Goal: Information Seeking & Learning: Learn about a topic

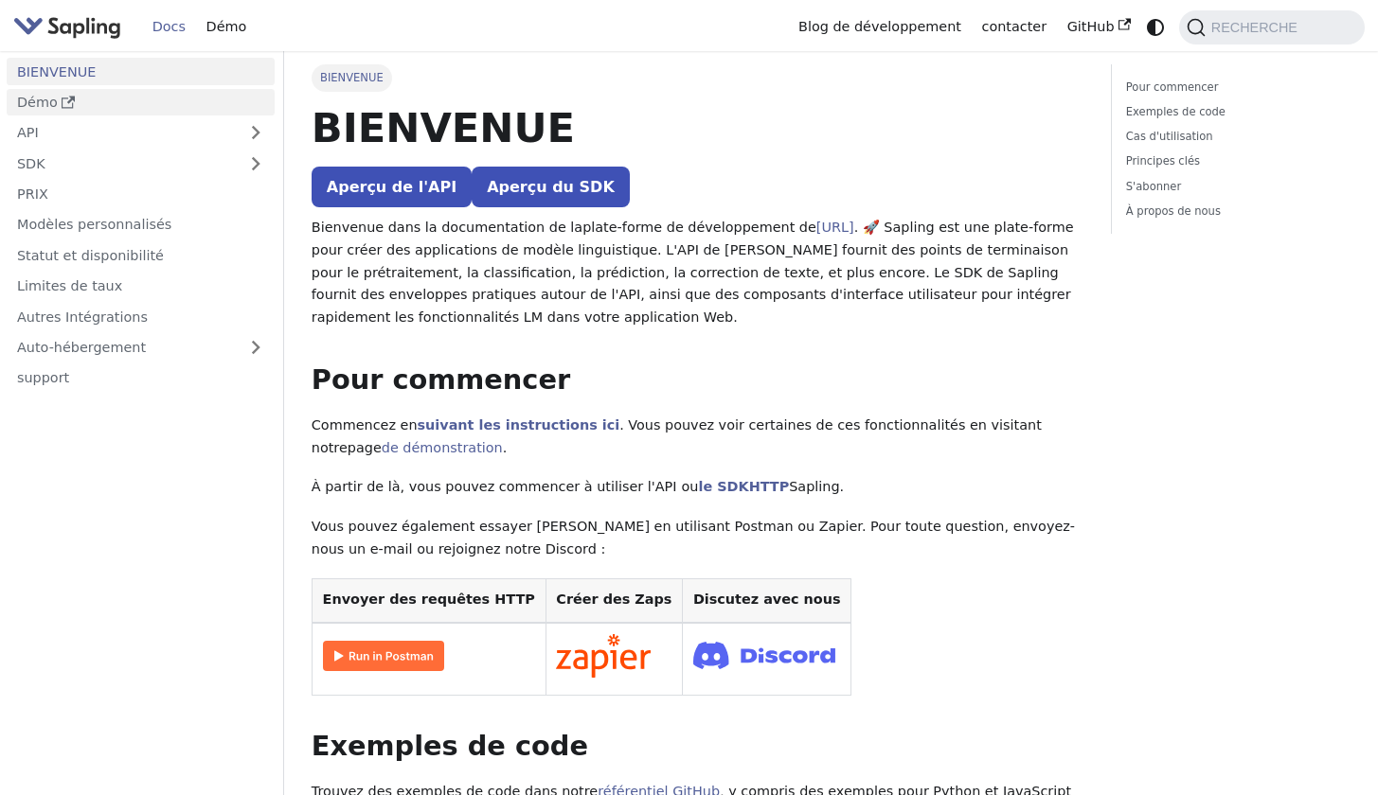
click at [170, 107] on link "Démo" at bounding box center [141, 102] width 268 height 27
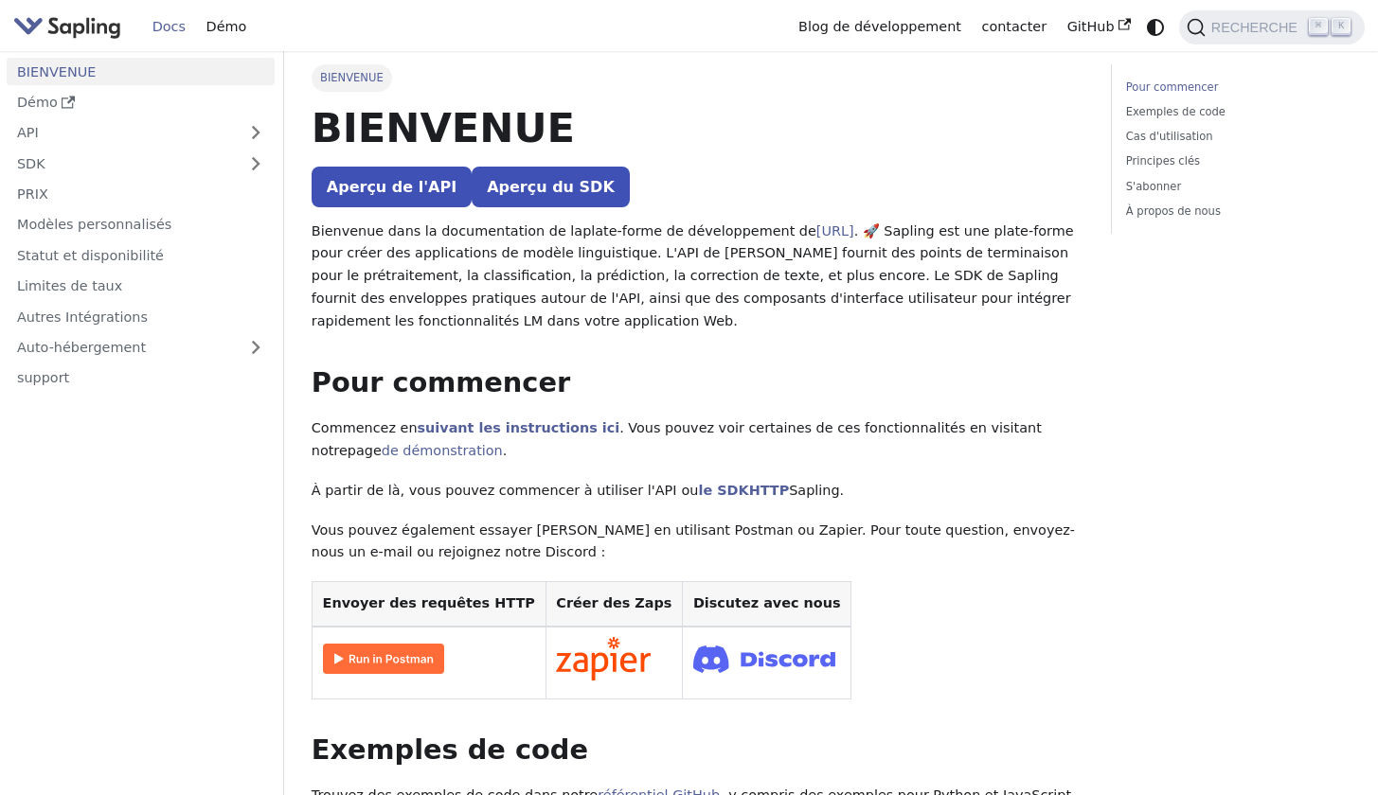
click at [170, 19] on link "Docs" at bounding box center [169, 26] width 54 height 29
click at [174, 25] on link "Docs" at bounding box center [169, 26] width 54 height 29
click at [208, 26] on link "Démo" at bounding box center [226, 26] width 61 height 29
click at [1189, 85] on link "Pour commencer" at bounding box center [1235, 88] width 218 height 18
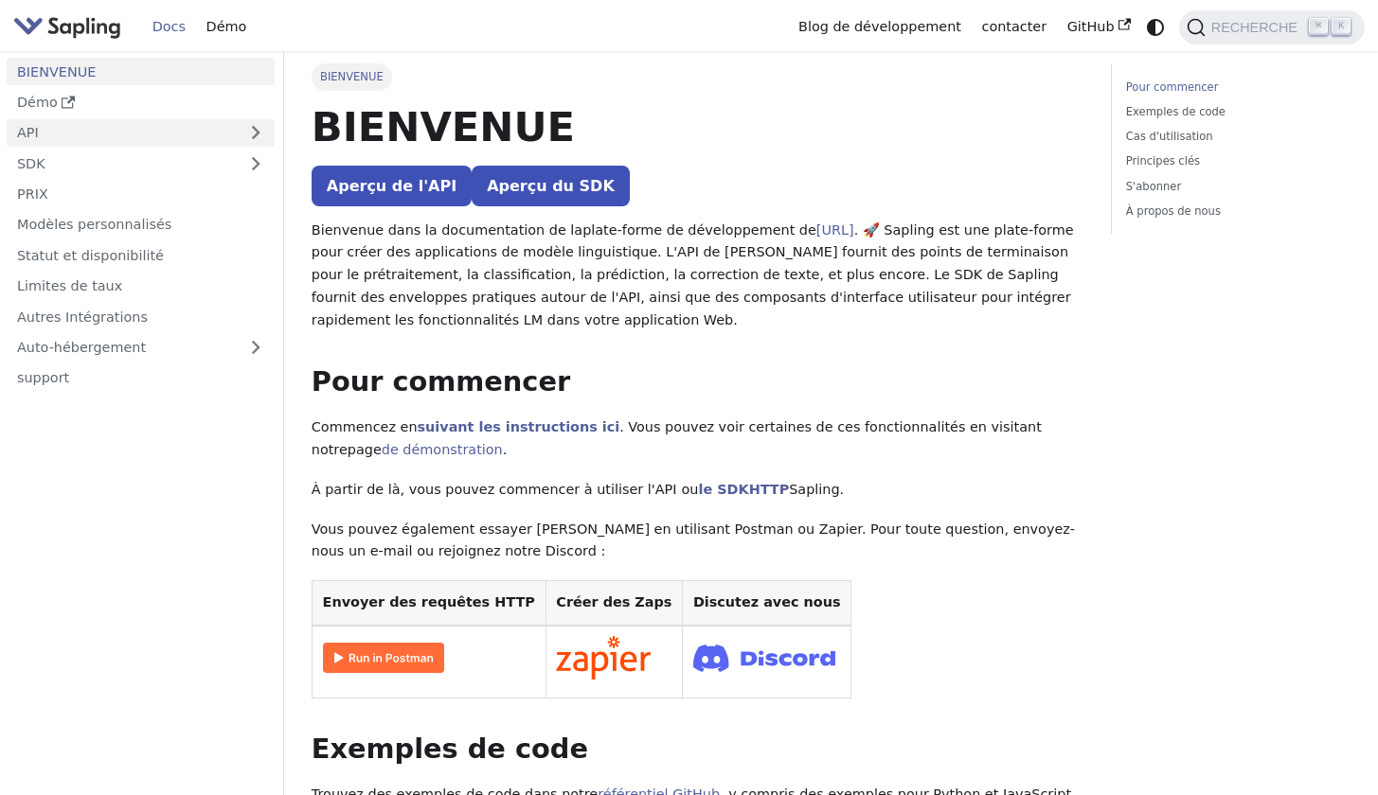
click at [92, 134] on link "API" at bounding box center [122, 132] width 230 height 27
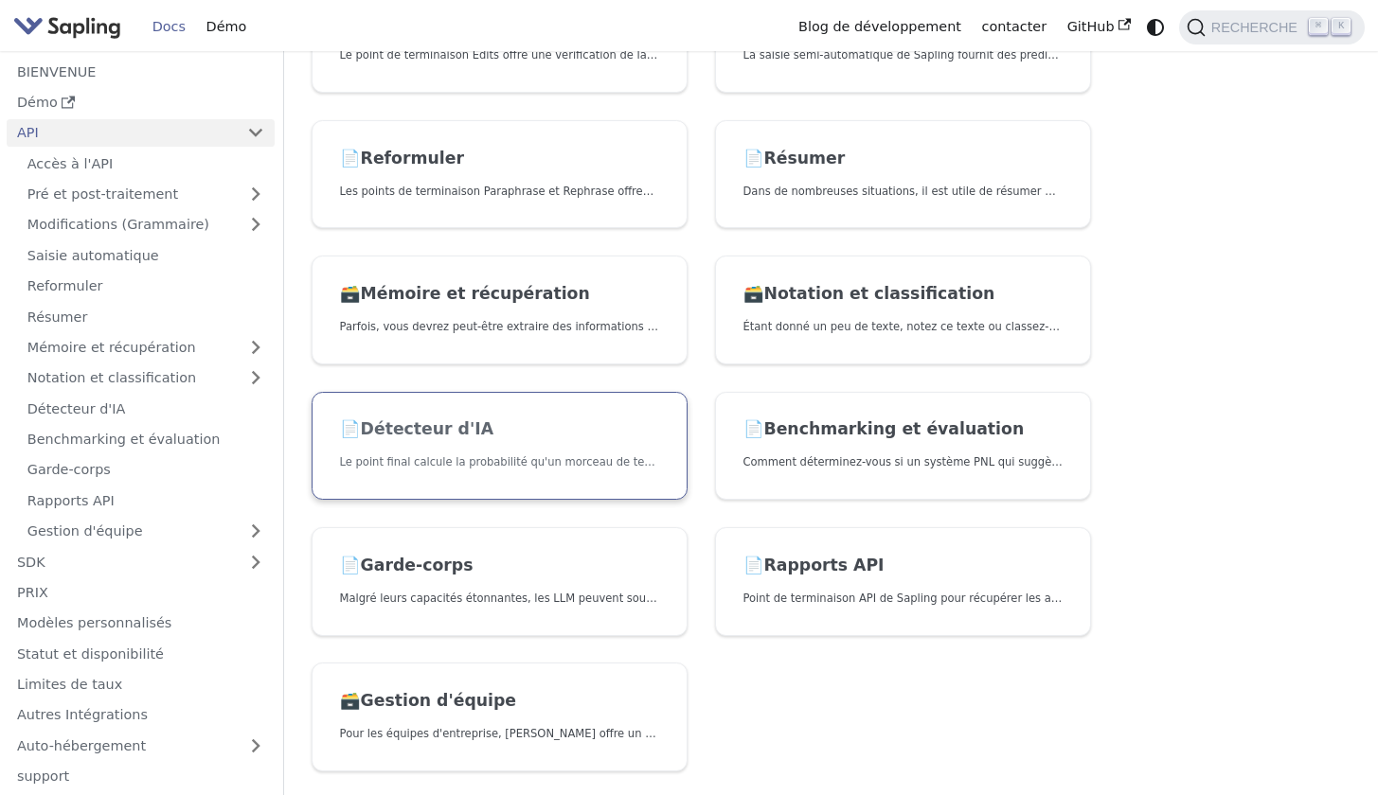
scroll to position [382, 0]
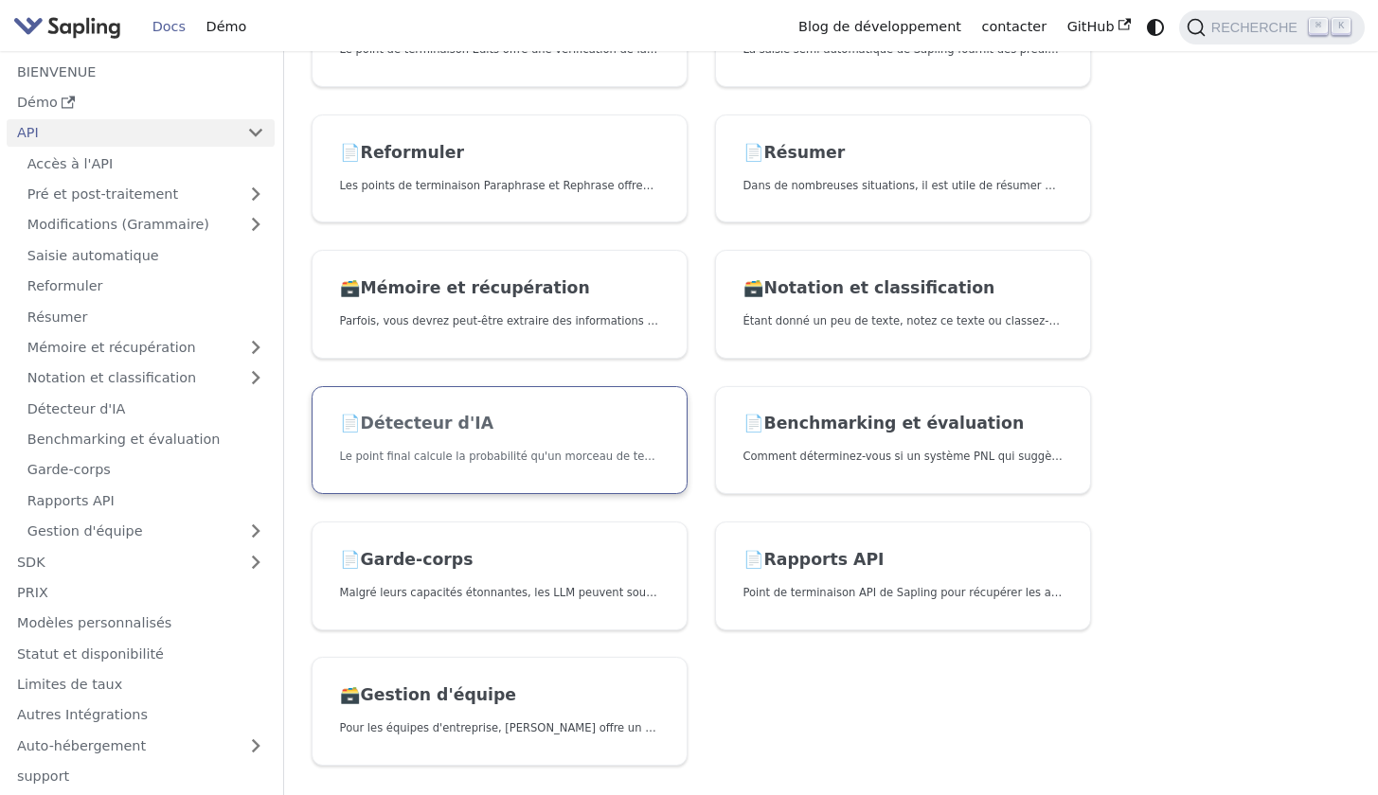
click at [461, 457] on p "Le point final calcule la probabilité qu'un morceau de texte soit généré par l'…" at bounding box center [500, 457] width 320 height 18
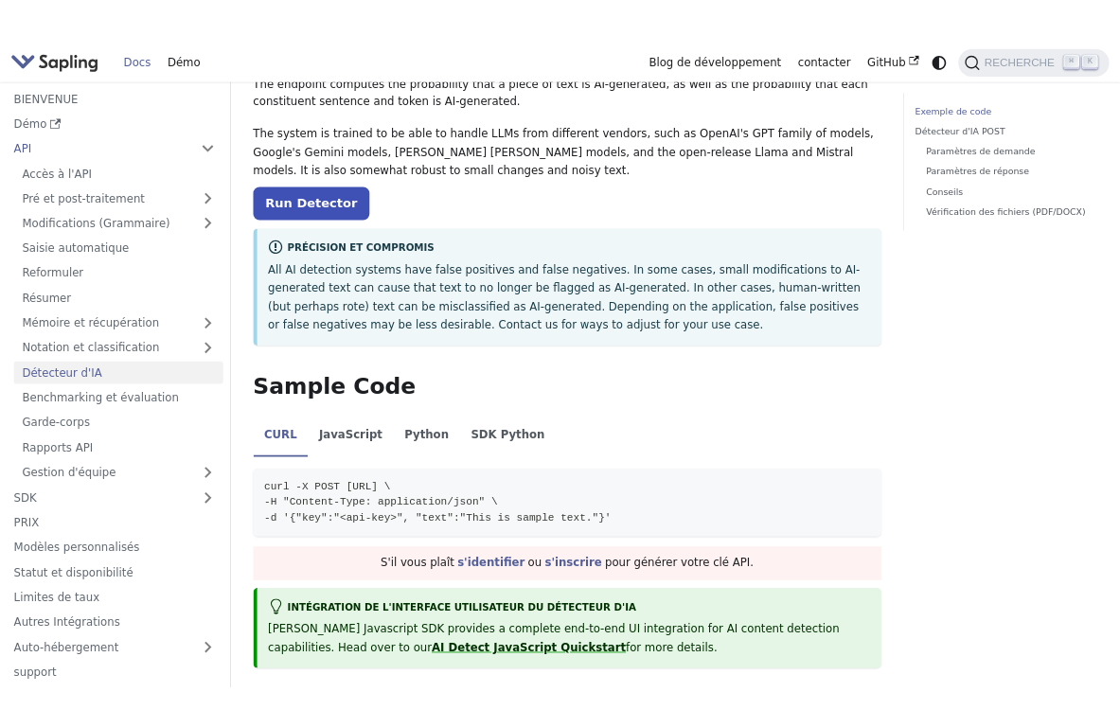
scroll to position [192, 0]
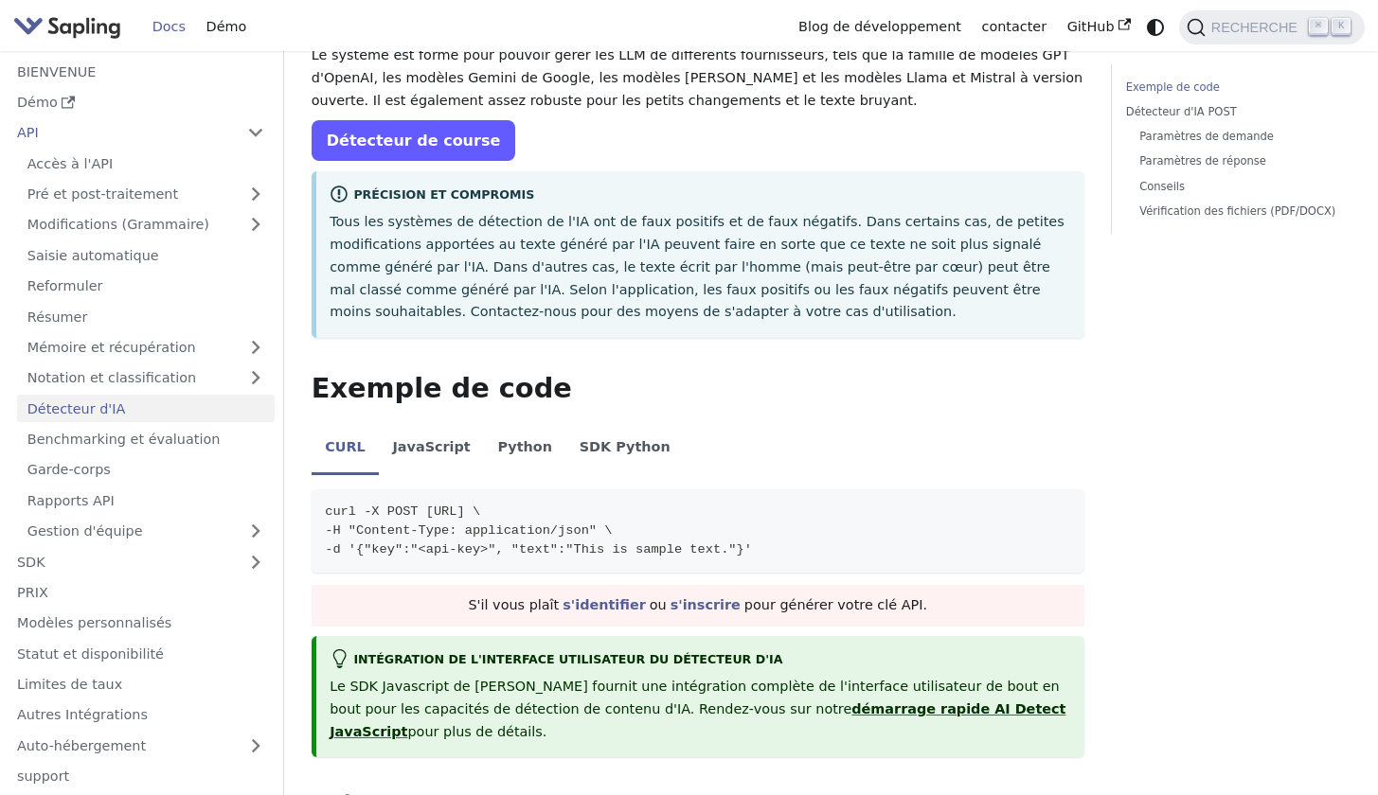
click at [415, 129] on link "Détecteur de course" at bounding box center [414, 140] width 204 height 41
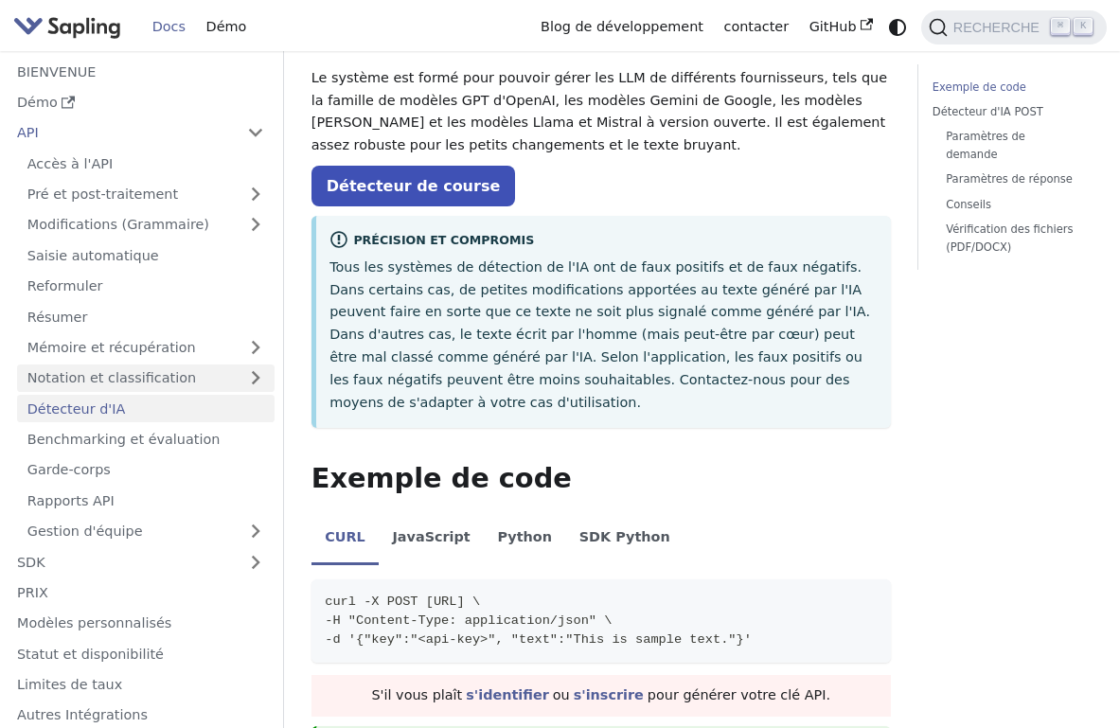
scroll to position [0, 0]
click at [119, 342] on link "Mémoire et récupération" at bounding box center [146, 347] width 258 height 27
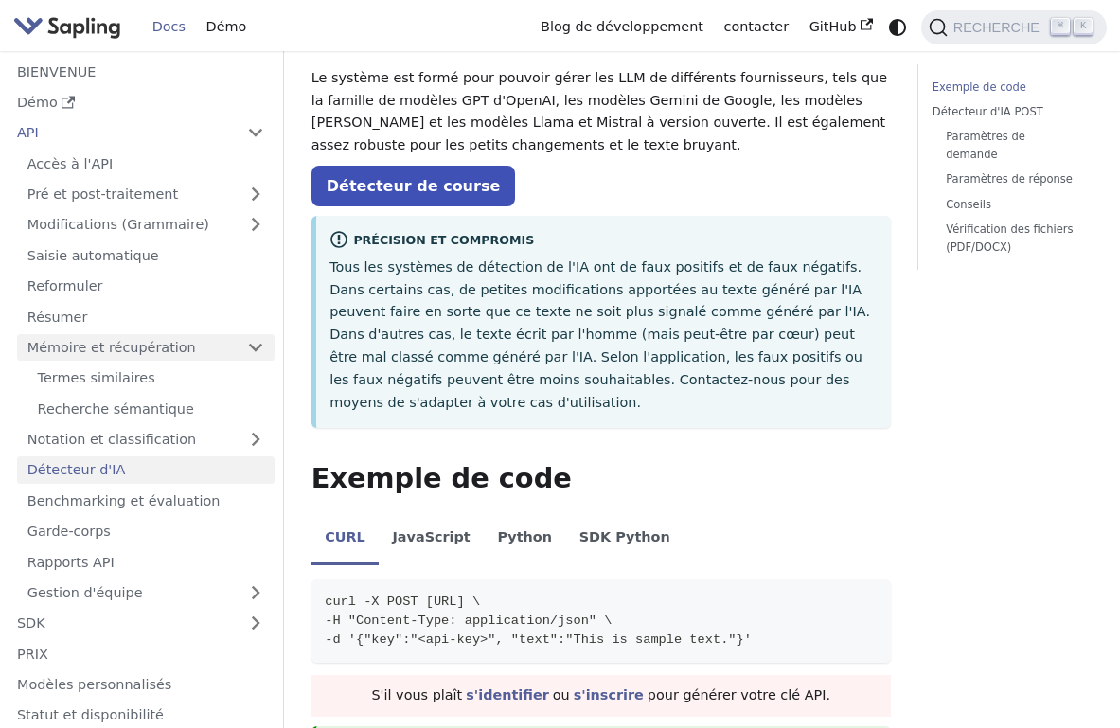
click at [97, 338] on link "Mémoire et récupération" at bounding box center [146, 347] width 258 height 27
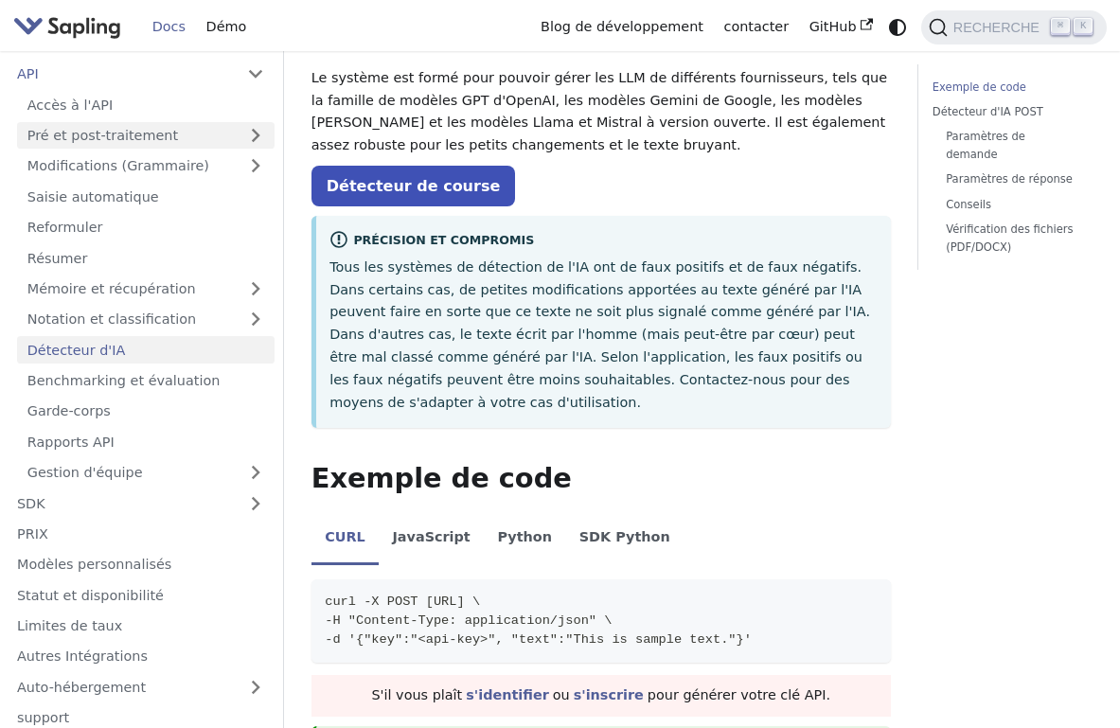
scroll to position [54, 0]
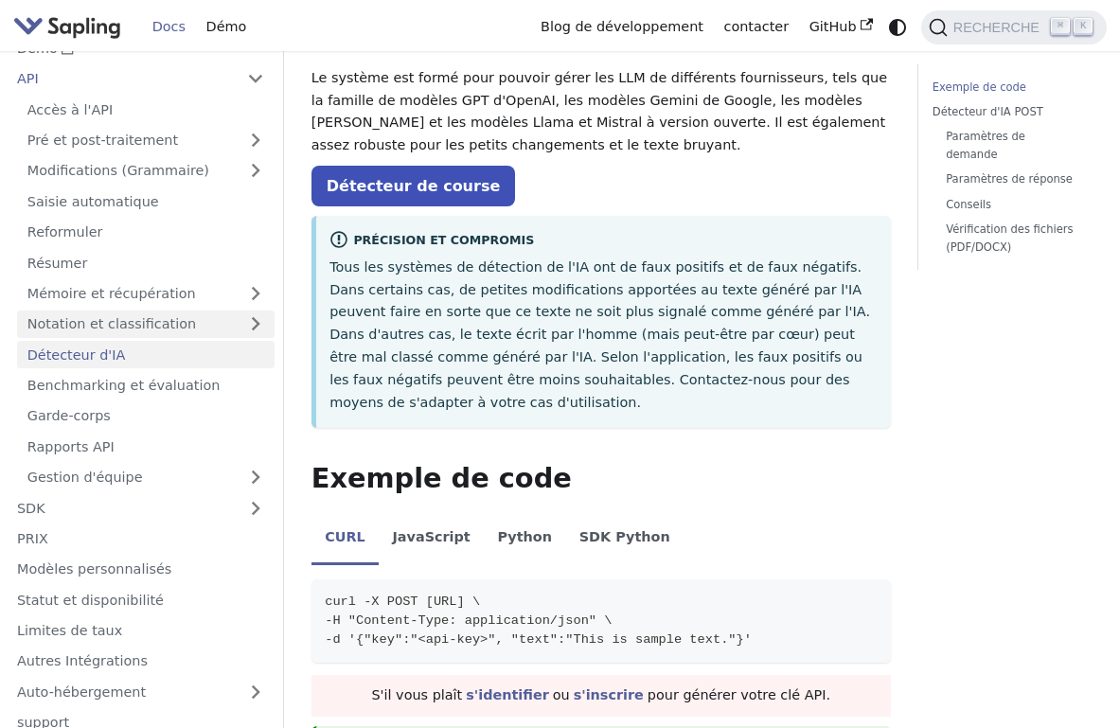
click at [127, 320] on link "Notation et classification" at bounding box center [146, 324] width 258 height 27
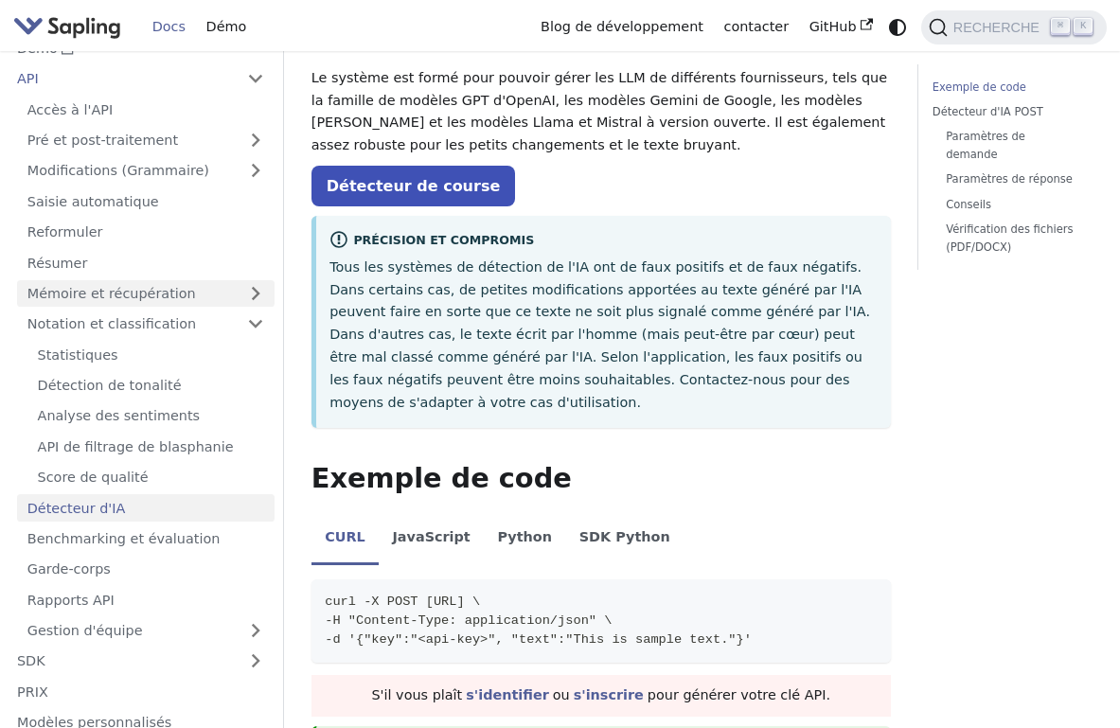
click at [138, 295] on link "Mémoire et récupération" at bounding box center [146, 293] width 258 height 27
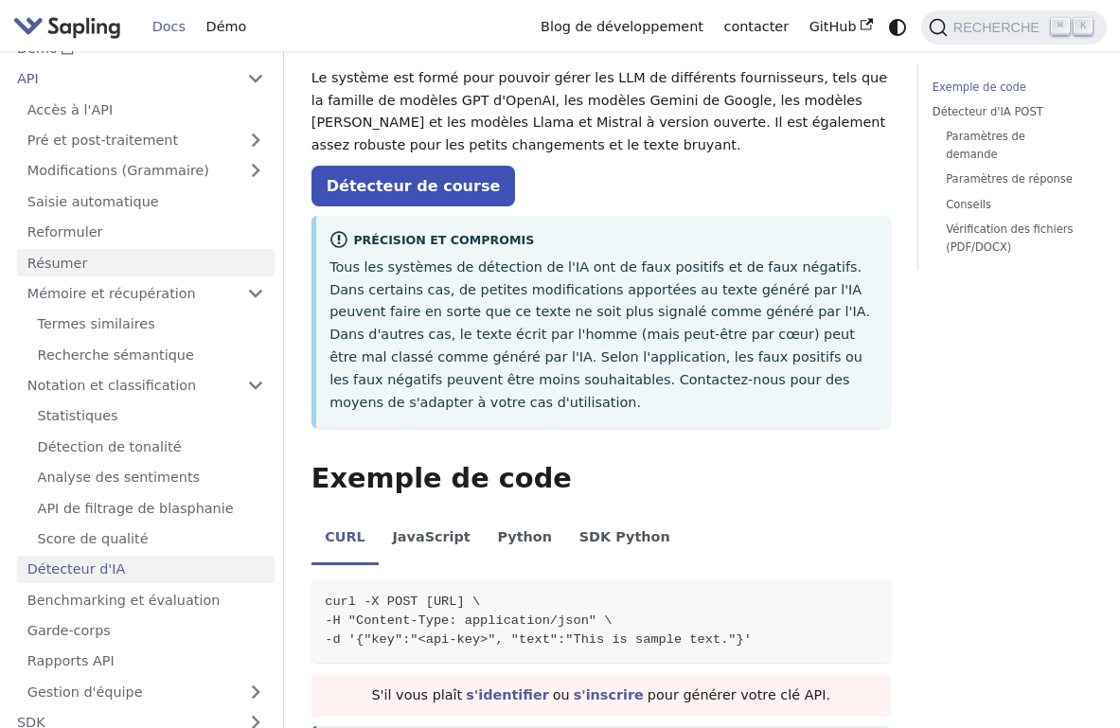
click at [118, 255] on link "Résumer" at bounding box center [146, 262] width 258 height 27
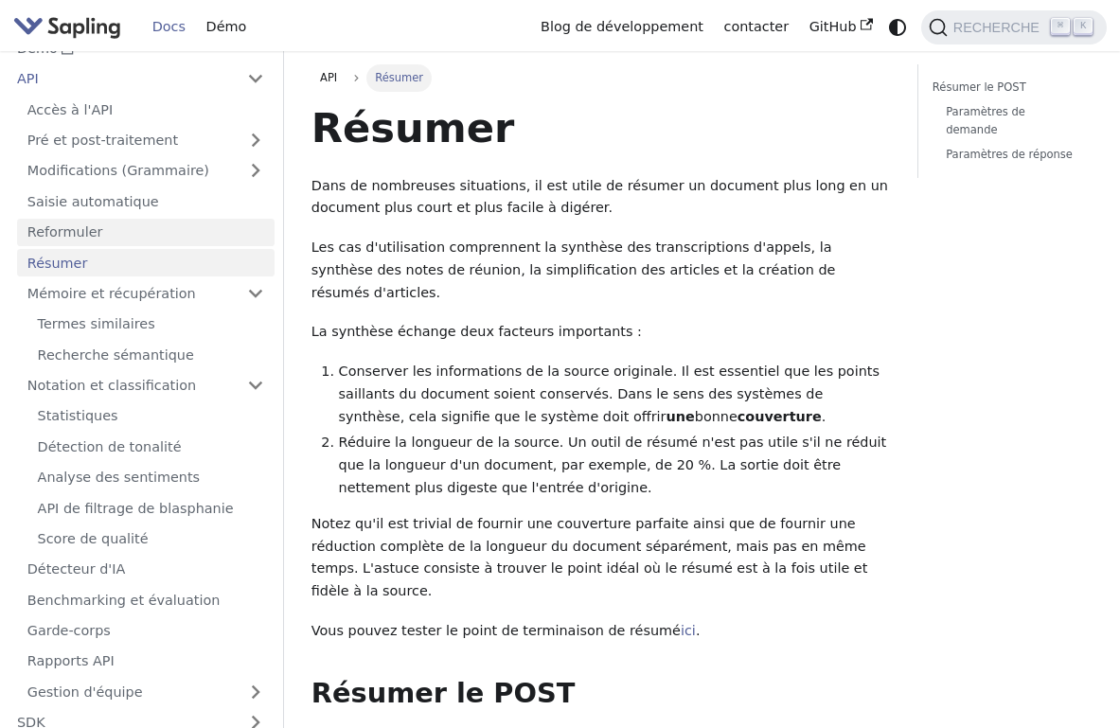
click at [94, 223] on link "Reformuler" at bounding box center [146, 232] width 258 height 27
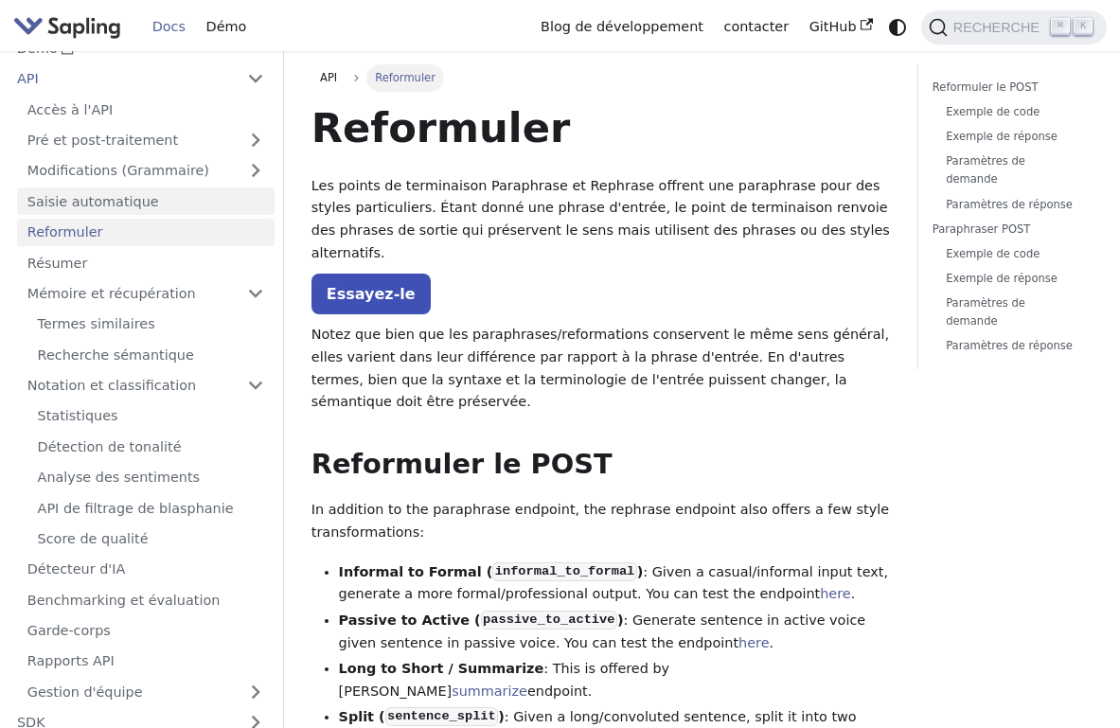
click at [101, 197] on link "Saisie automatique" at bounding box center [146, 201] width 258 height 27
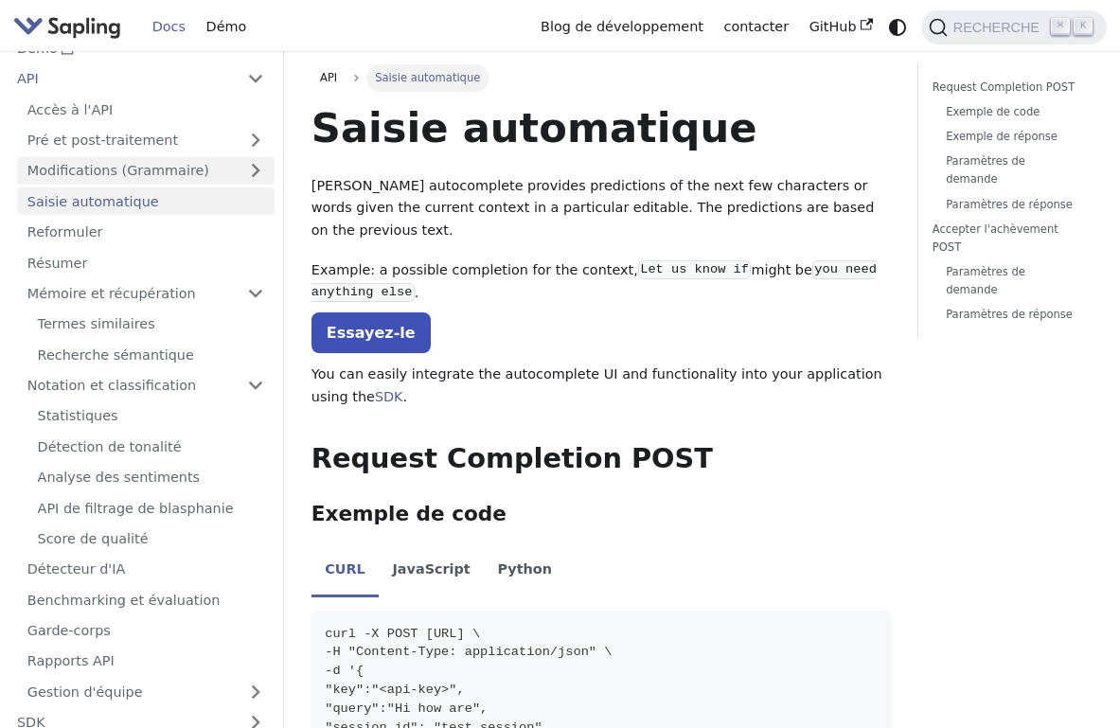
click at [122, 164] on link "Modifications (Grammaire)" at bounding box center [146, 170] width 258 height 27
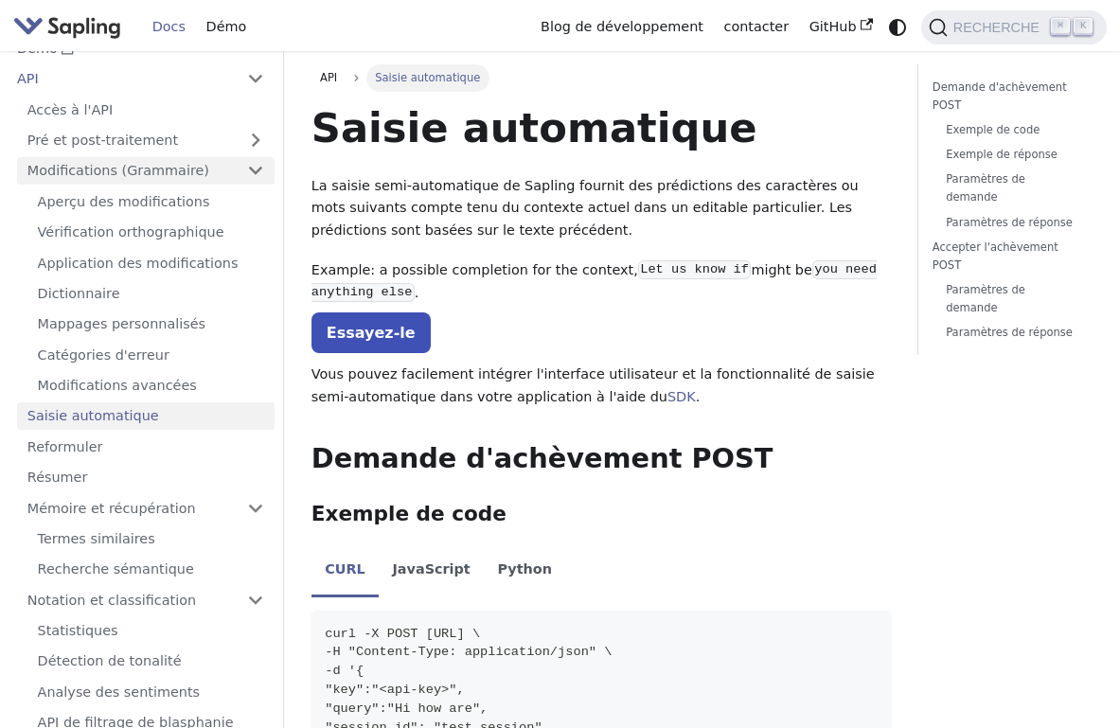
click at [122, 164] on link "Modifications (Grammaire)" at bounding box center [146, 170] width 258 height 27
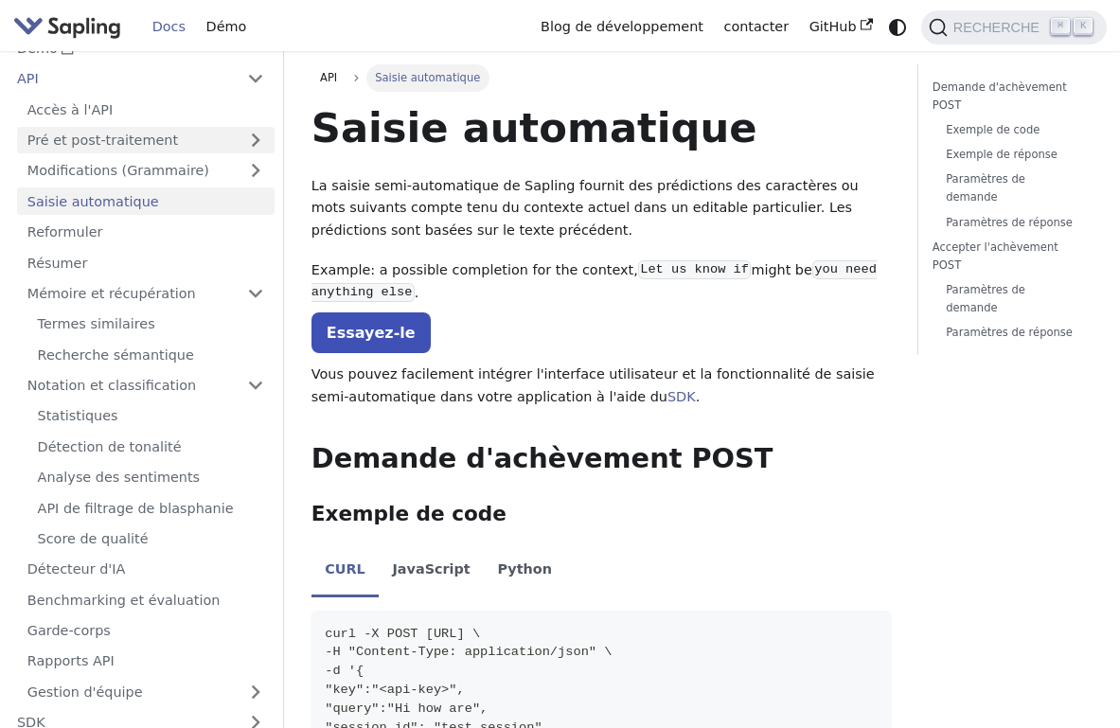
click at [133, 134] on link "Pré et post-traitement" at bounding box center [146, 140] width 258 height 27
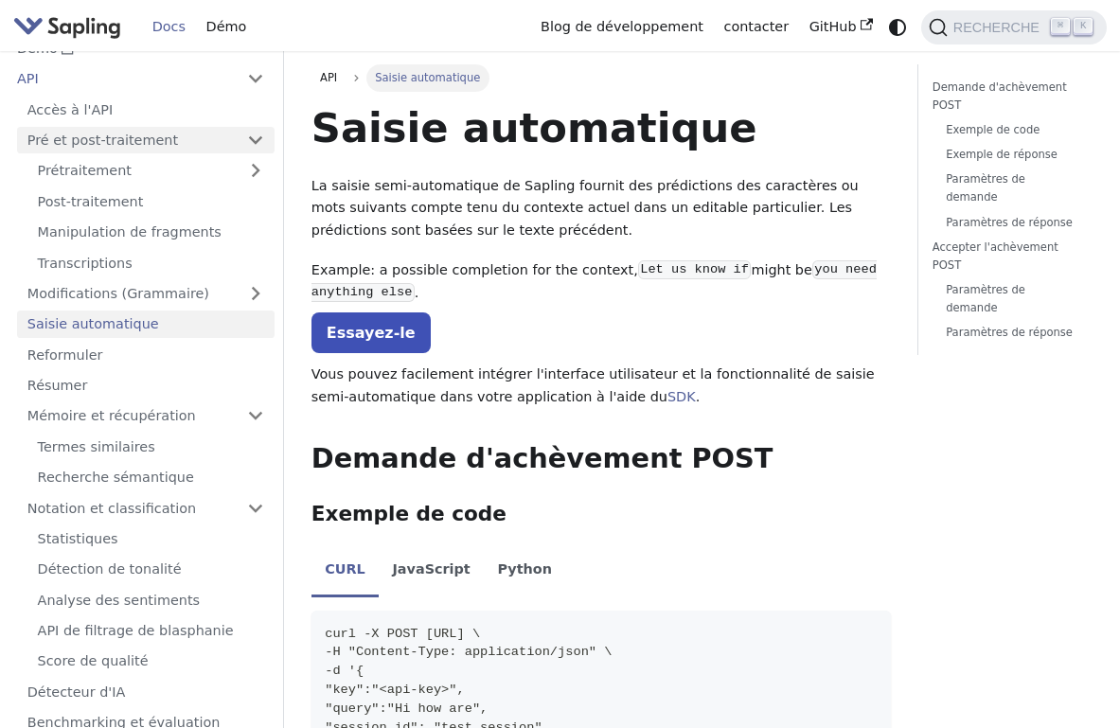
click at [133, 134] on link "Pré et post-traitement" at bounding box center [146, 140] width 258 height 27
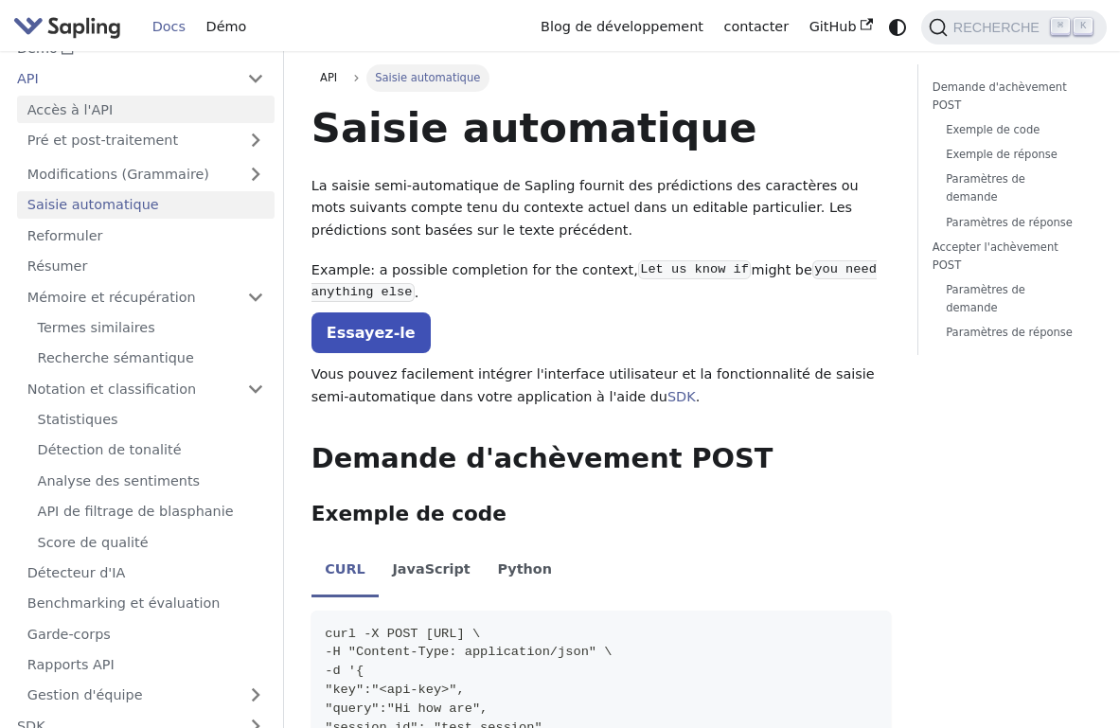
click at [139, 109] on link "Accès à l'API" at bounding box center [146, 109] width 258 height 27
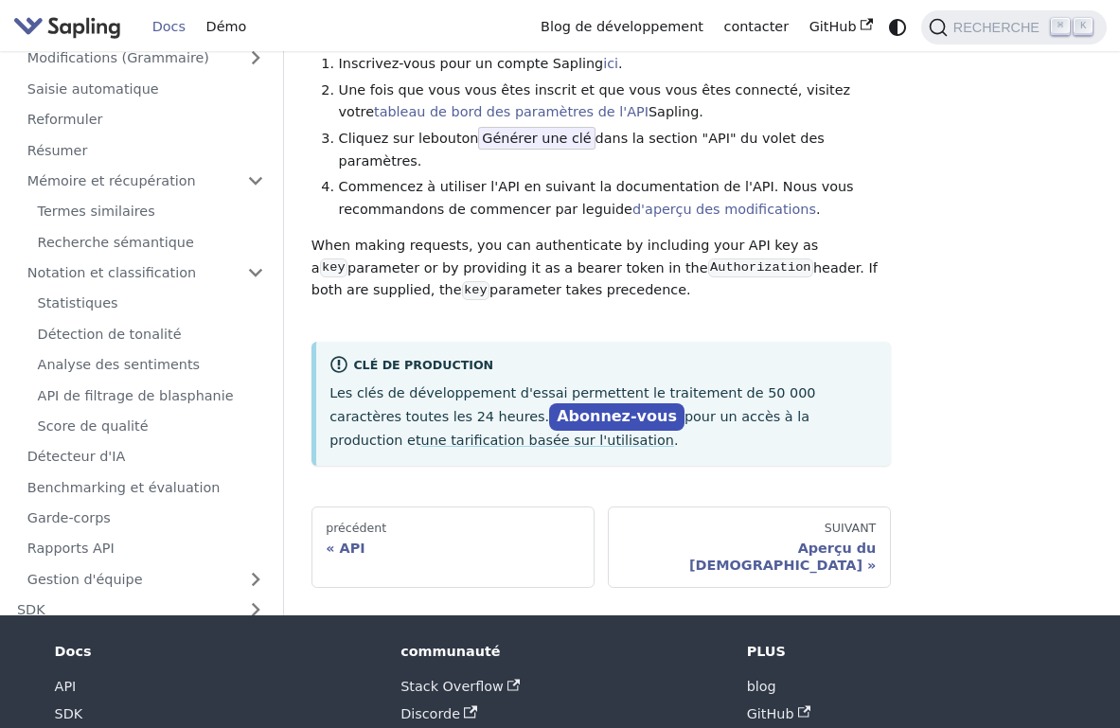
scroll to position [151, 0]
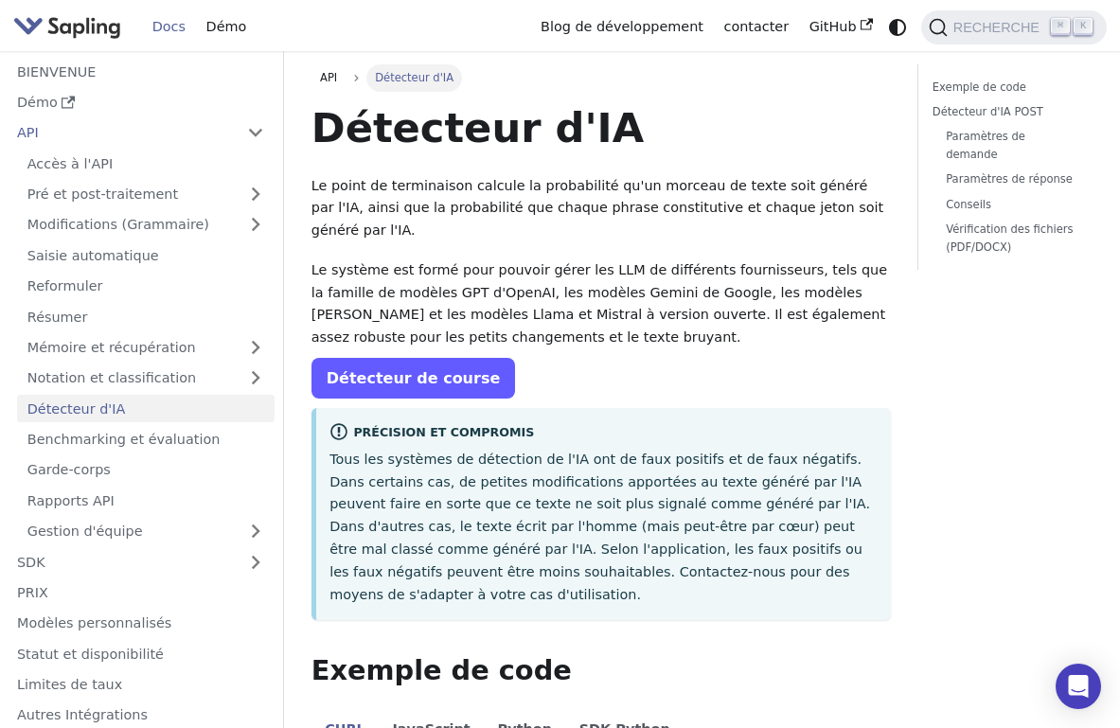
click at [408, 358] on link "Détecteur de course" at bounding box center [414, 378] width 204 height 41
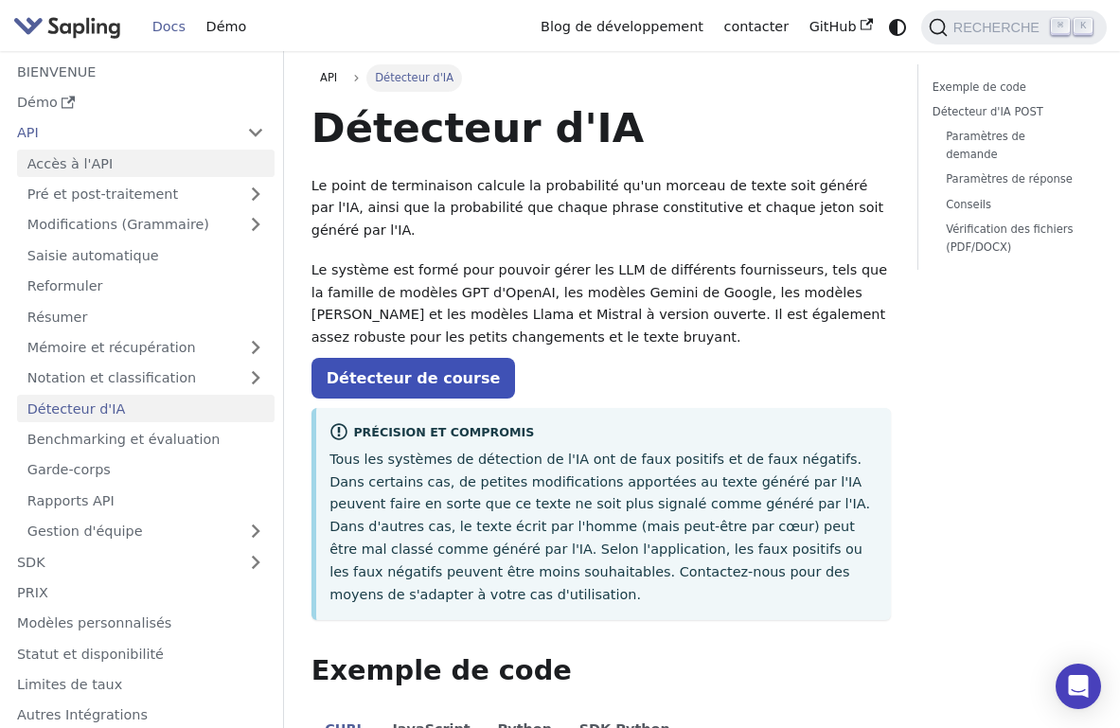
click at [134, 172] on link "Accès à l'API" at bounding box center [146, 163] width 258 height 27
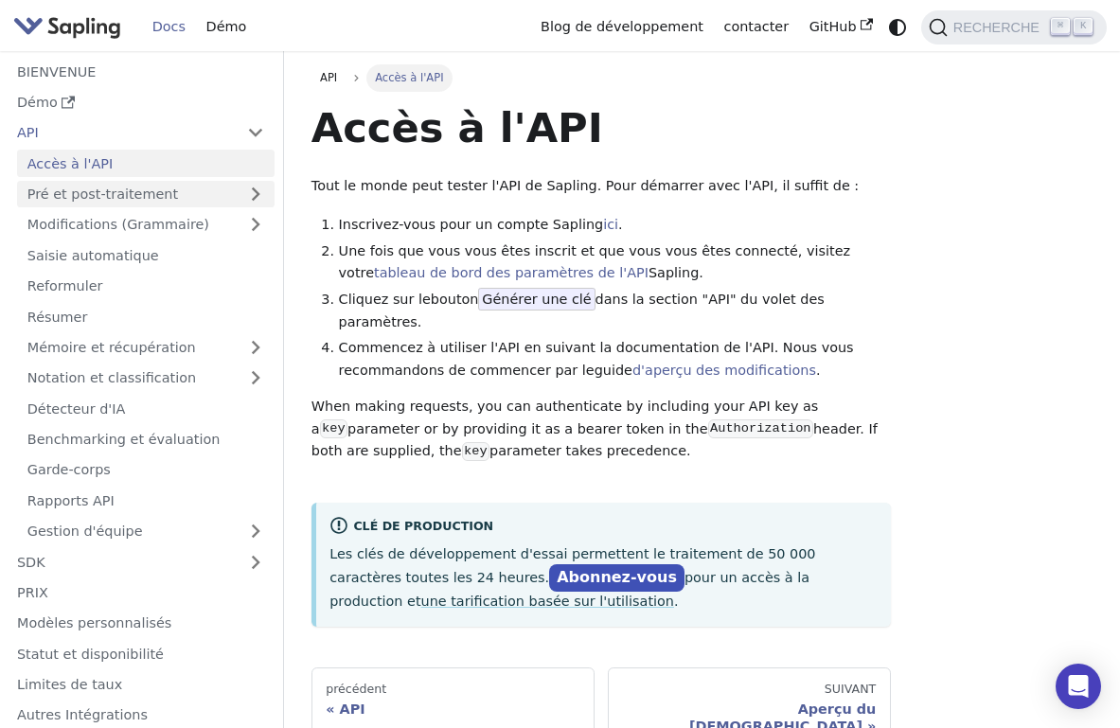
click at [114, 191] on link "Pré et post-traitement" at bounding box center [146, 194] width 258 height 27
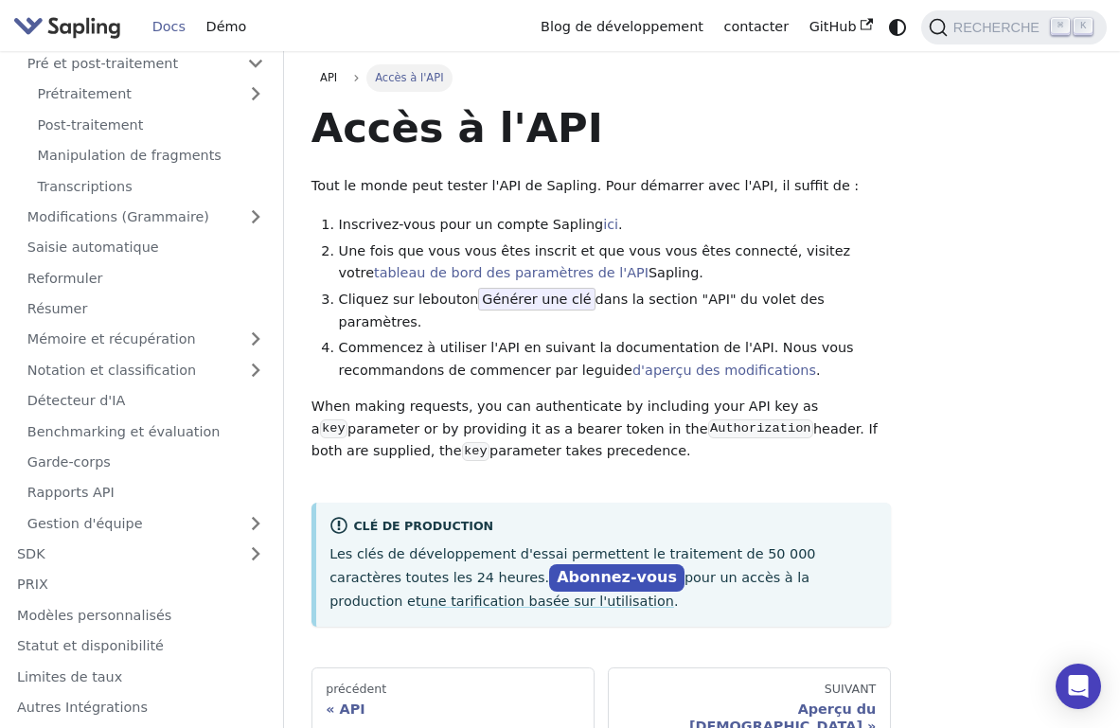
scroll to position [159, 0]
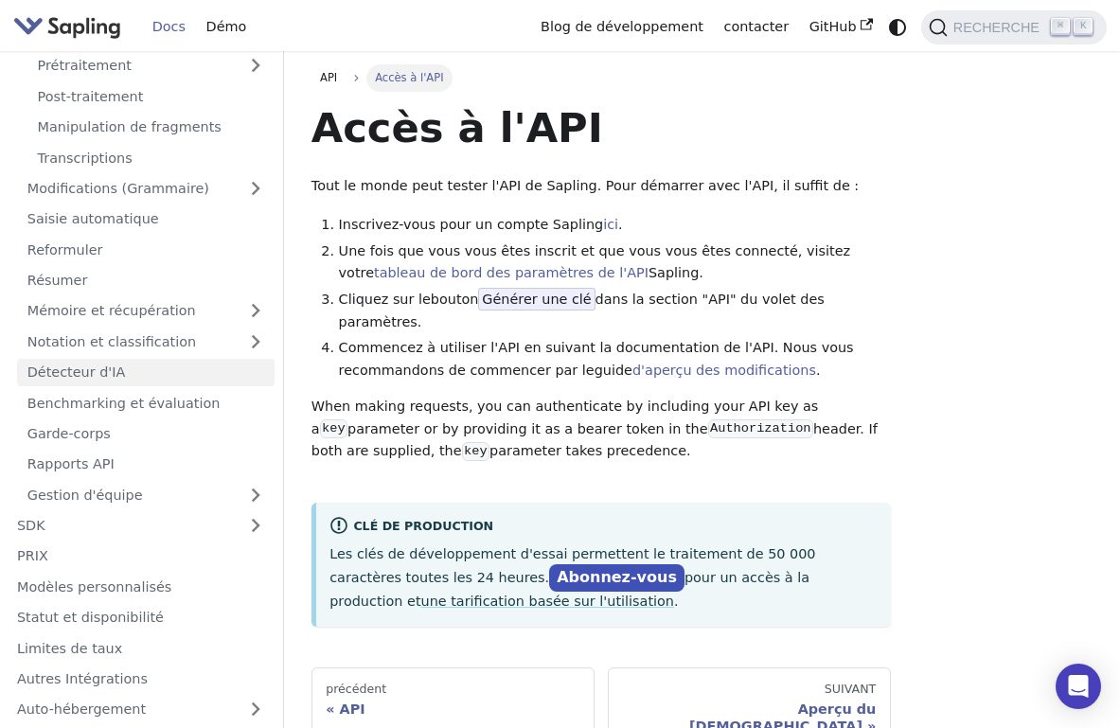
click at [105, 361] on link "Détecteur d'IA" at bounding box center [146, 372] width 258 height 27
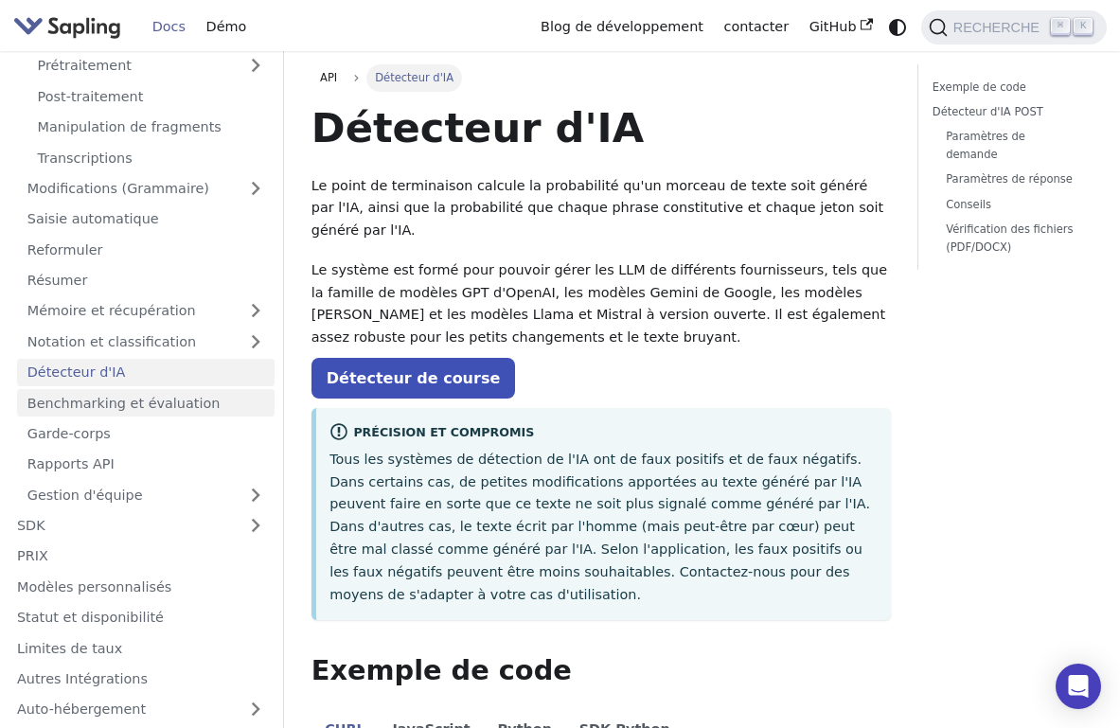
click at [103, 405] on link "Benchmarking et évaluation" at bounding box center [146, 402] width 258 height 27
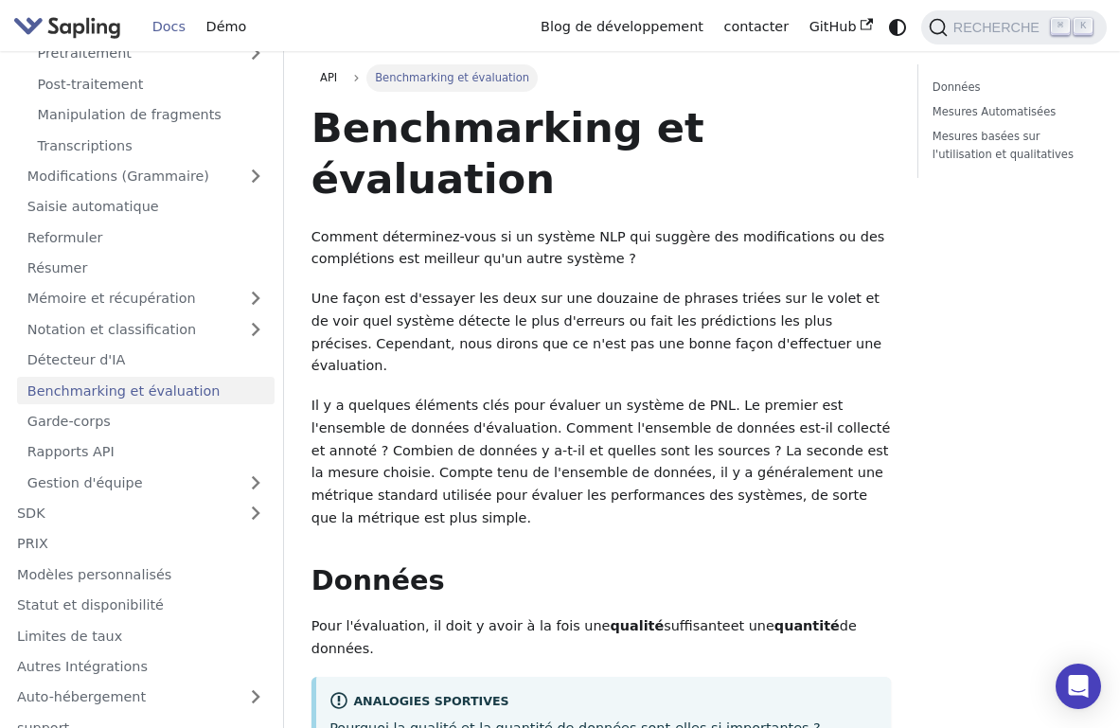
scroll to position [172, 0]
click at [101, 424] on ul "Accès à l'API Pré et post-traitement Prétraitement Post-traitement Manipulation…" at bounding box center [141, 236] width 268 height 518
click at [102, 411] on link "Garde-corps" at bounding box center [146, 420] width 258 height 27
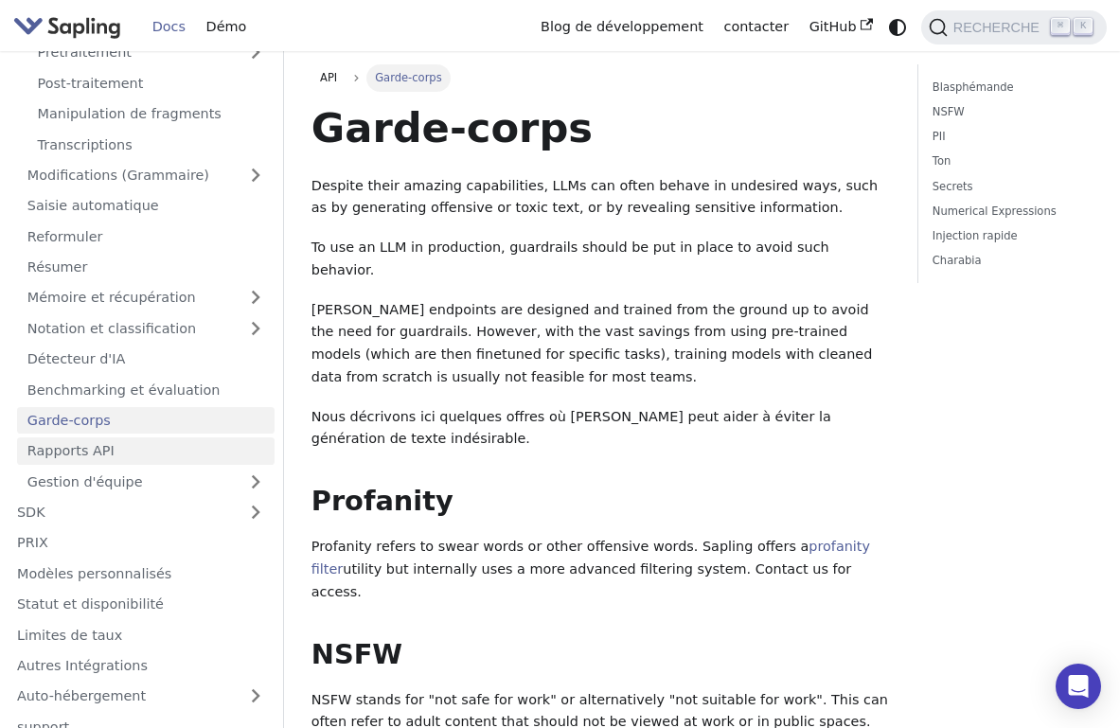
click at [103, 438] on link "Rapports API" at bounding box center [146, 451] width 258 height 27
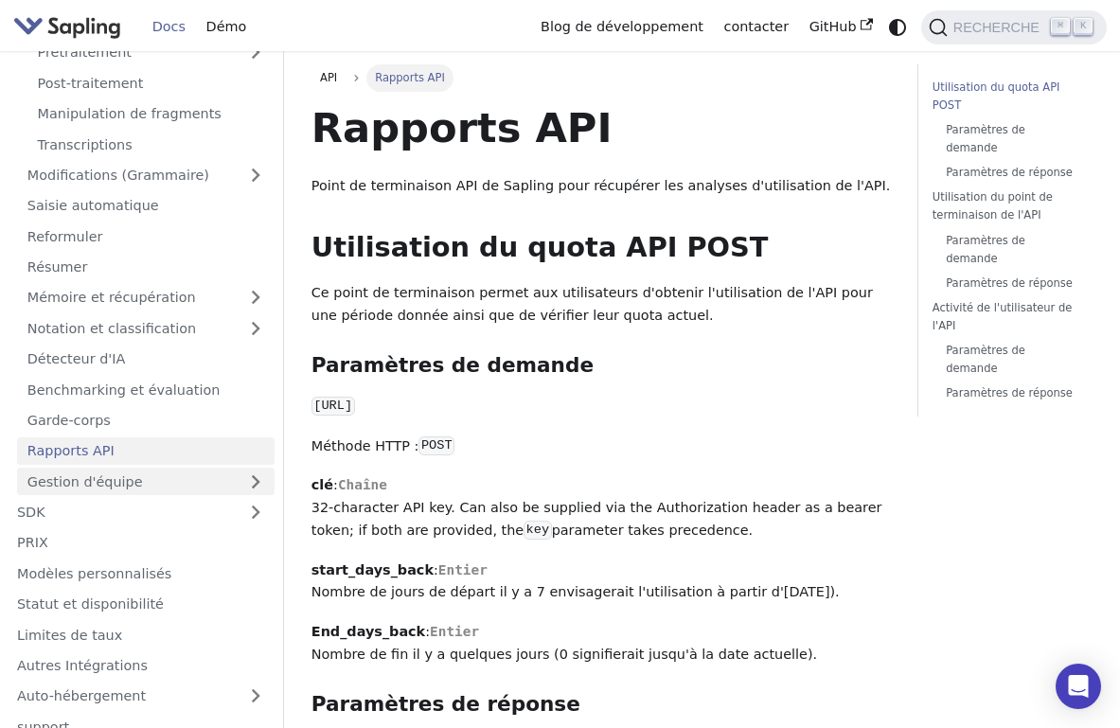
click at [100, 468] on link "Gestion d'équipe" at bounding box center [146, 481] width 258 height 27
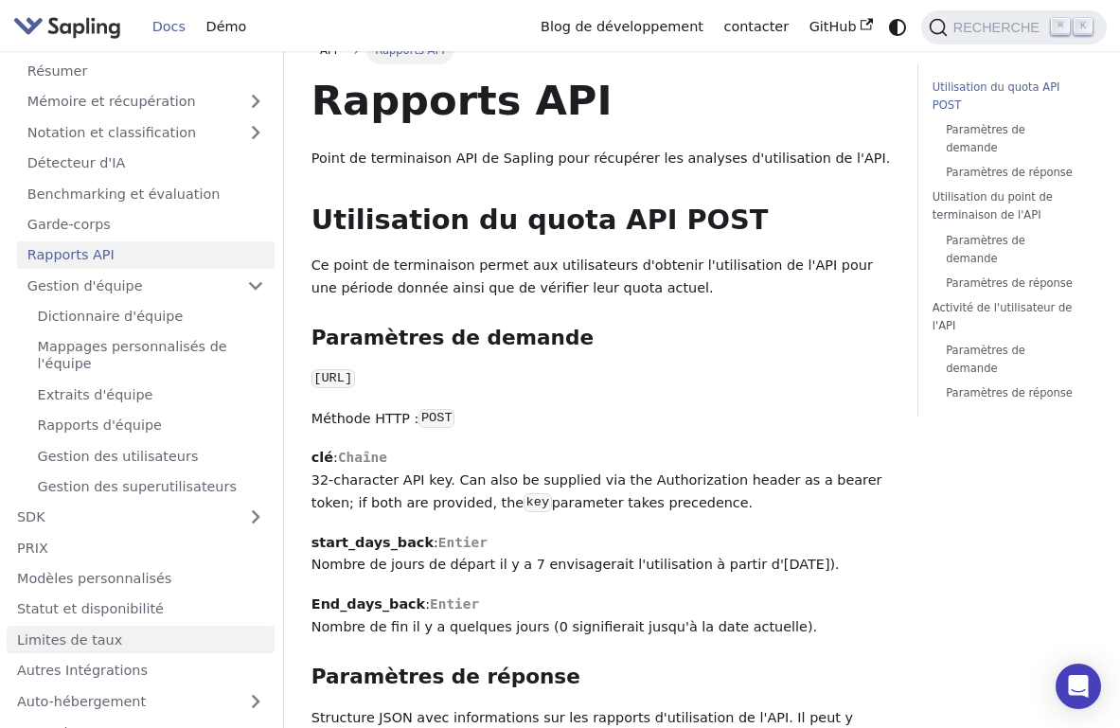
scroll to position [35, 0]
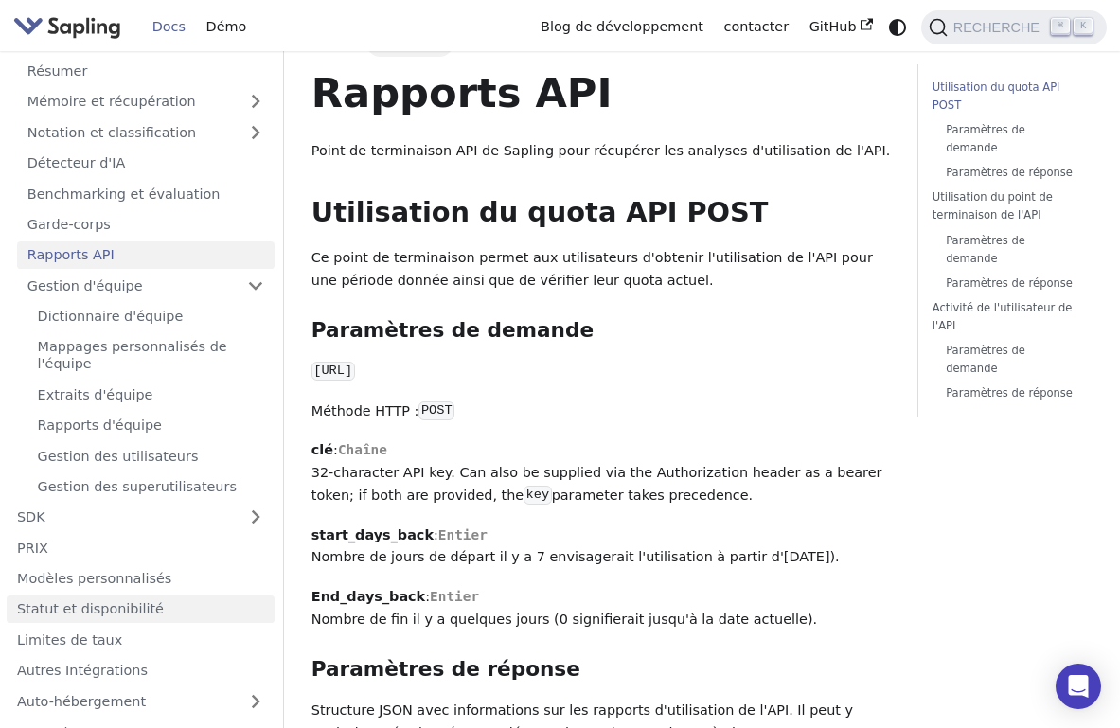
click at [110, 596] on link "Statut et disponibilité" at bounding box center [141, 609] width 268 height 27
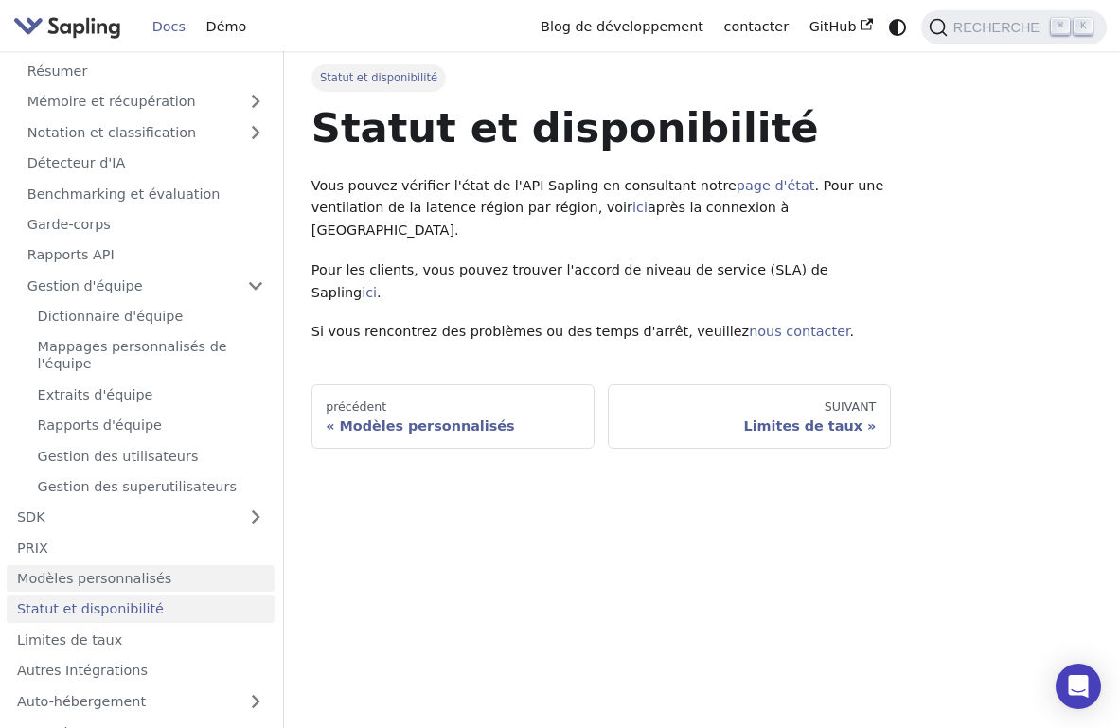
click at [117, 565] on link "Modèles personnalisés" at bounding box center [141, 578] width 268 height 27
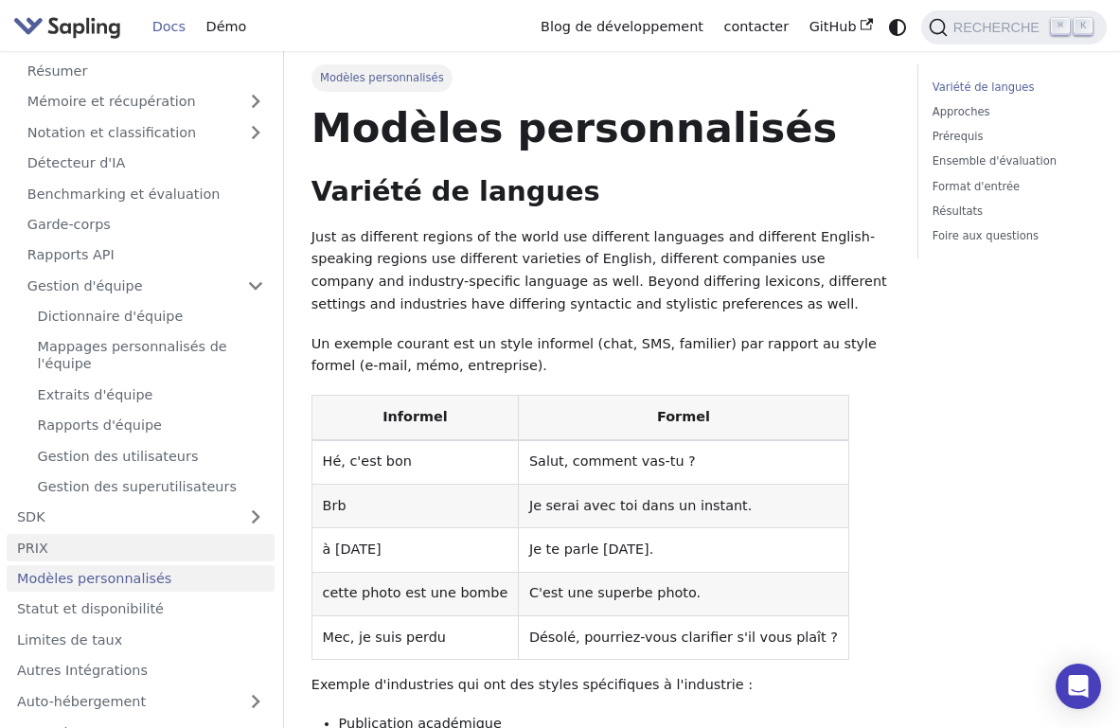
click at [114, 534] on link "PRIX" at bounding box center [141, 547] width 268 height 27
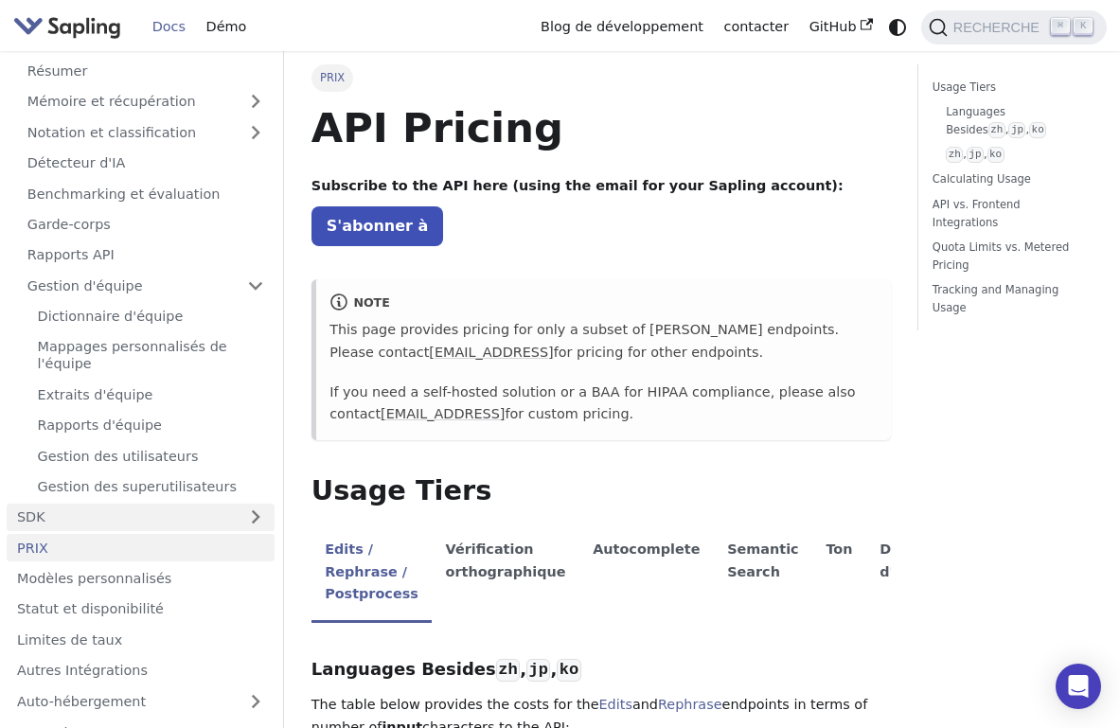
click at [114, 504] on link "SDK" at bounding box center [122, 517] width 230 height 27
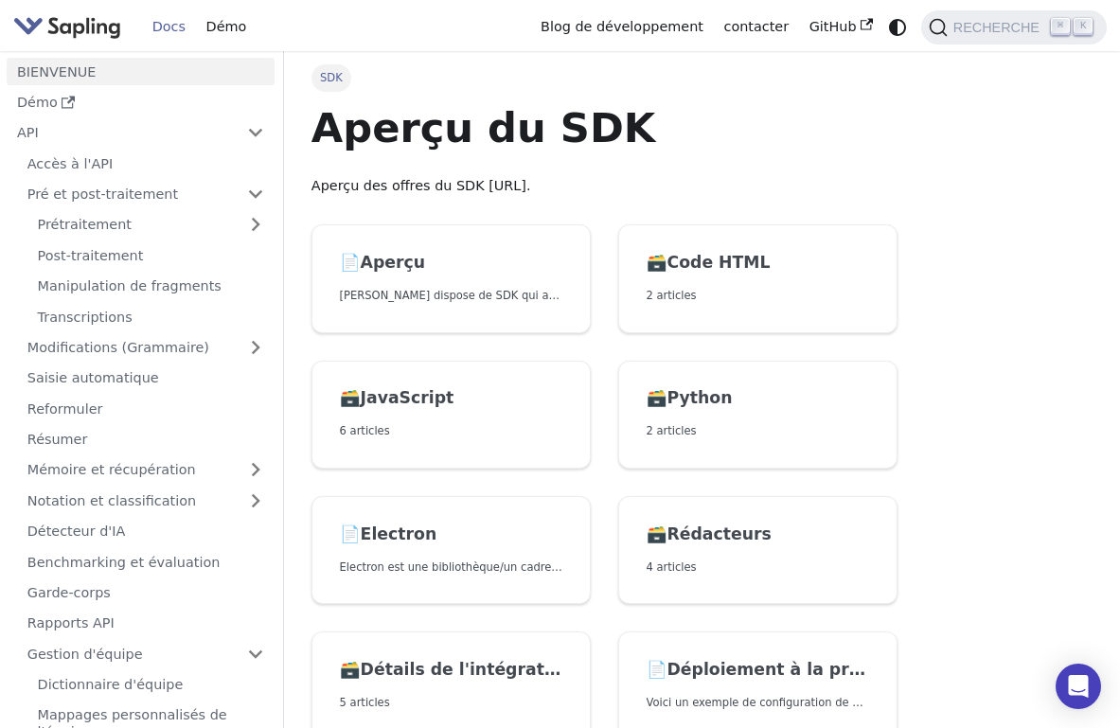
click at [156, 63] on link "BIENVENUE" at bounding box center [141, 71] width 268 height 27
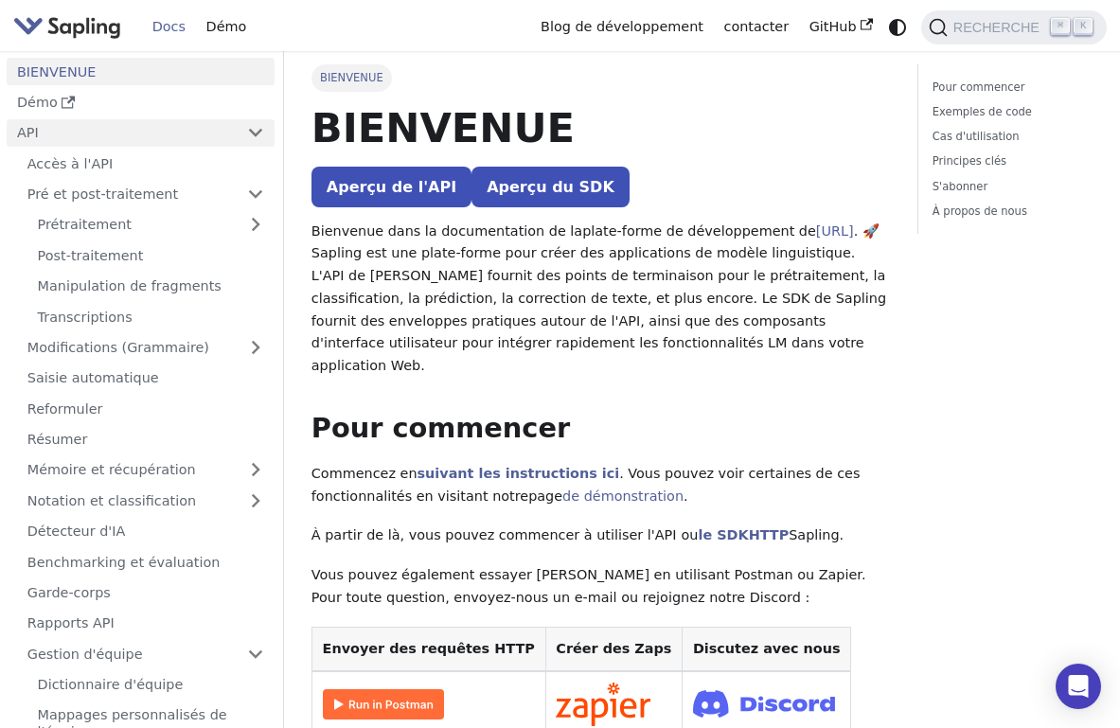
click at [155, 121] on link "API" at bounding box center [122, 132] width 230 height 27
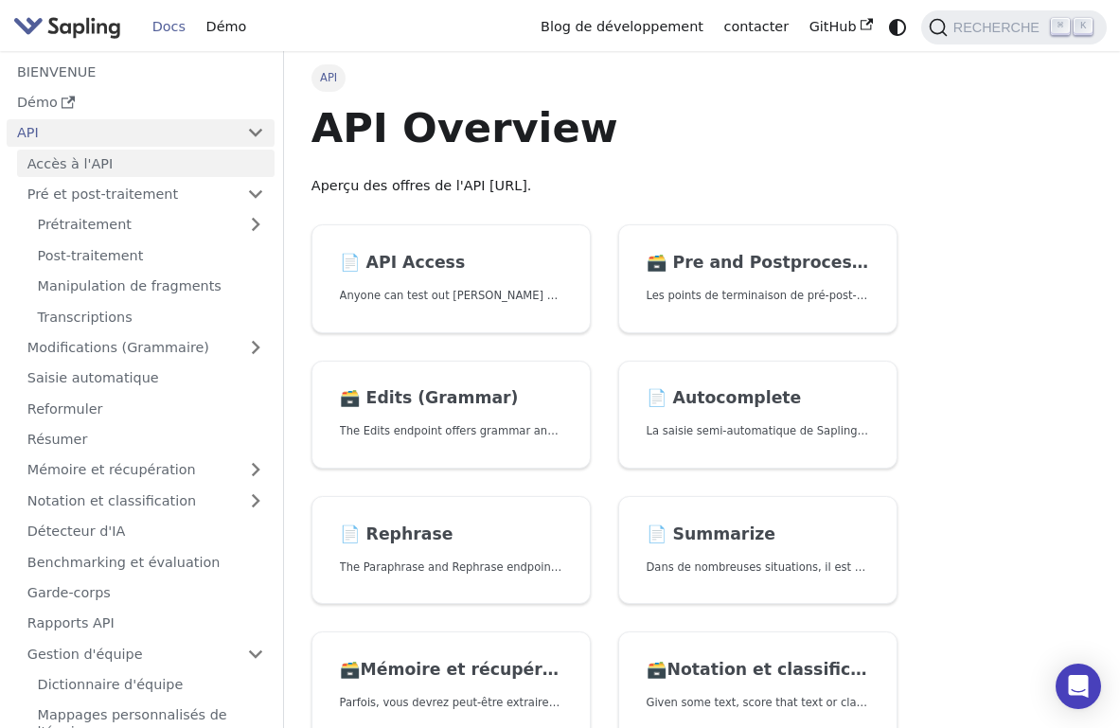
click at [139, 165] on link "Accès à l'API" at bounding box center [146, 163] width 258 height 27
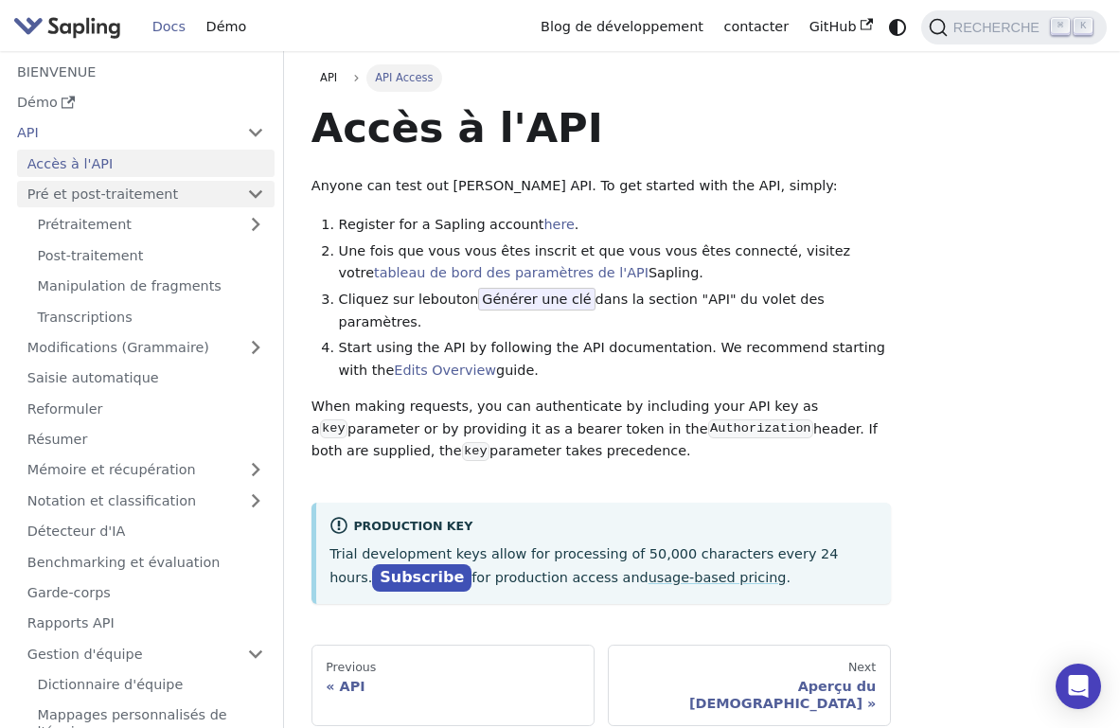
click at [127, 189] on link "Pré et post-traitement" at bounding box center [146, 194] width 258 height 27
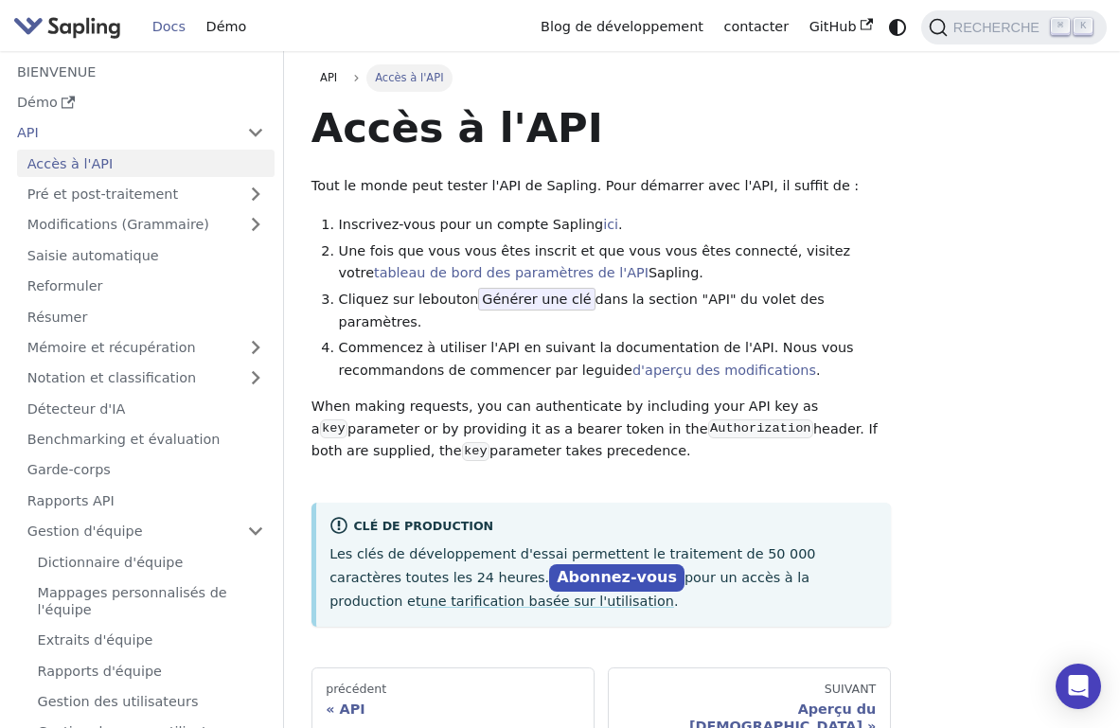
click at [122, 205] on ul "Accès à l'API Pré et post-traitement Prétraitement Post-traitement Manipulation…" at bounding box center [141, 448] width 268 height 597
click at [124, 186] on link "Pré et post-traitement" at bounding box center [146, 194] width 258 height 27
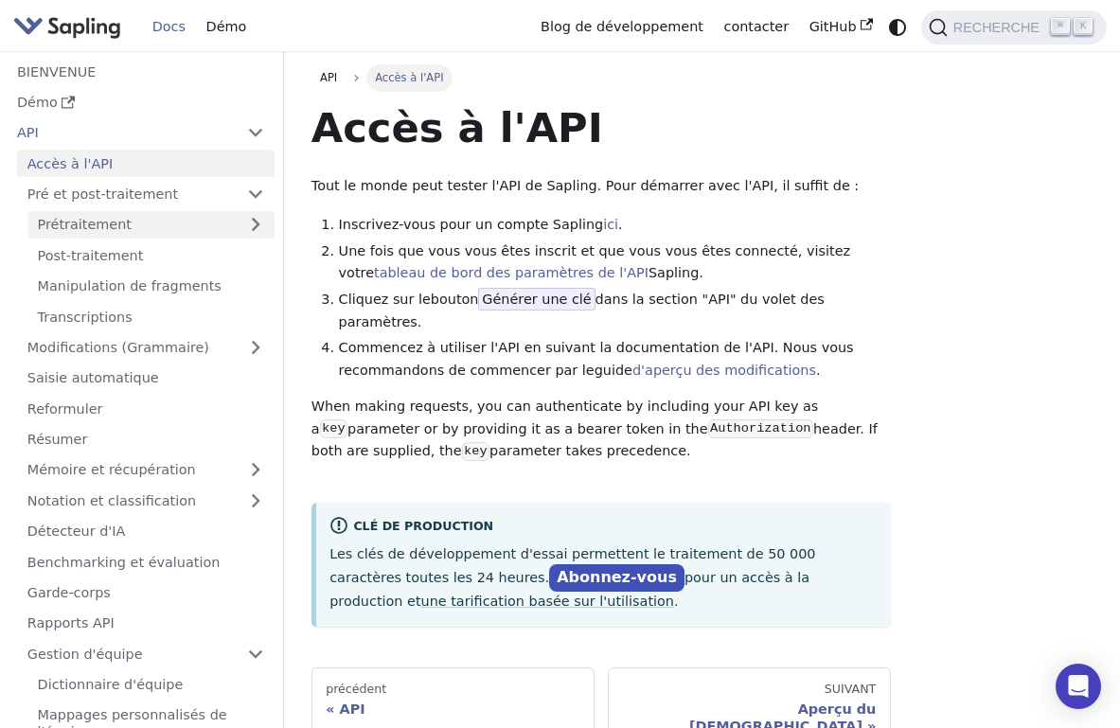
click at [123, 220] on link "Prétraitement" at bounding box center [150, 224] width 247 height 27
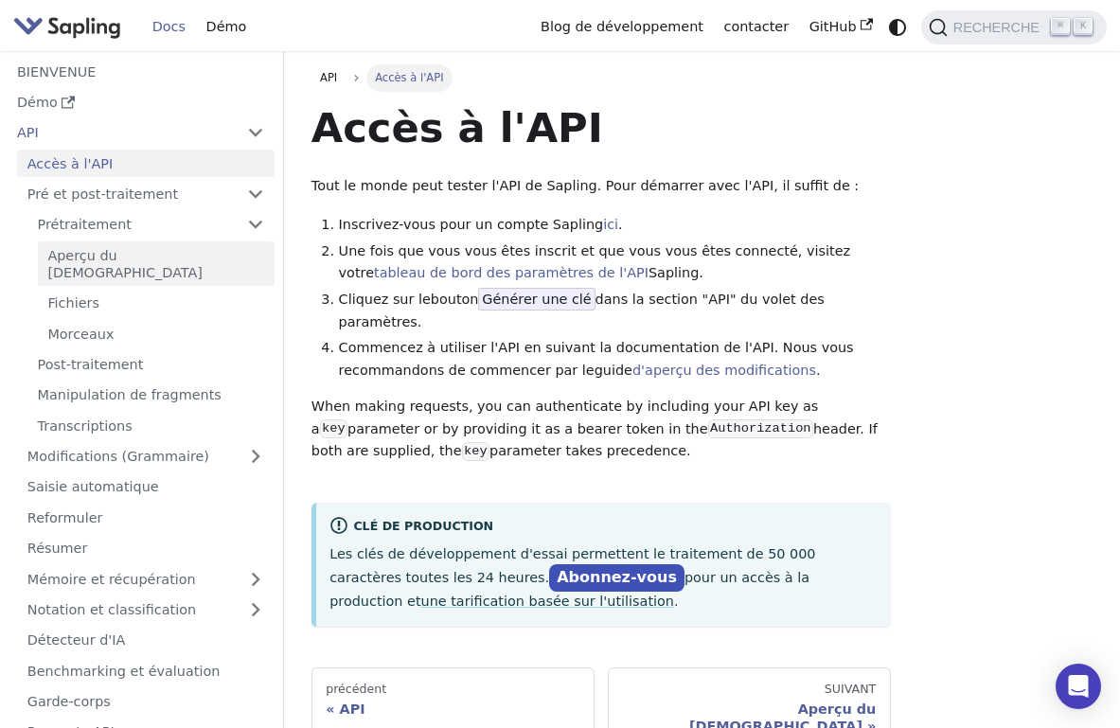
click at [123, 259] on link "Aperçu du [DEMOGRAPHIC_DATA]" at bounding box center [156, 263] width 237 height 45
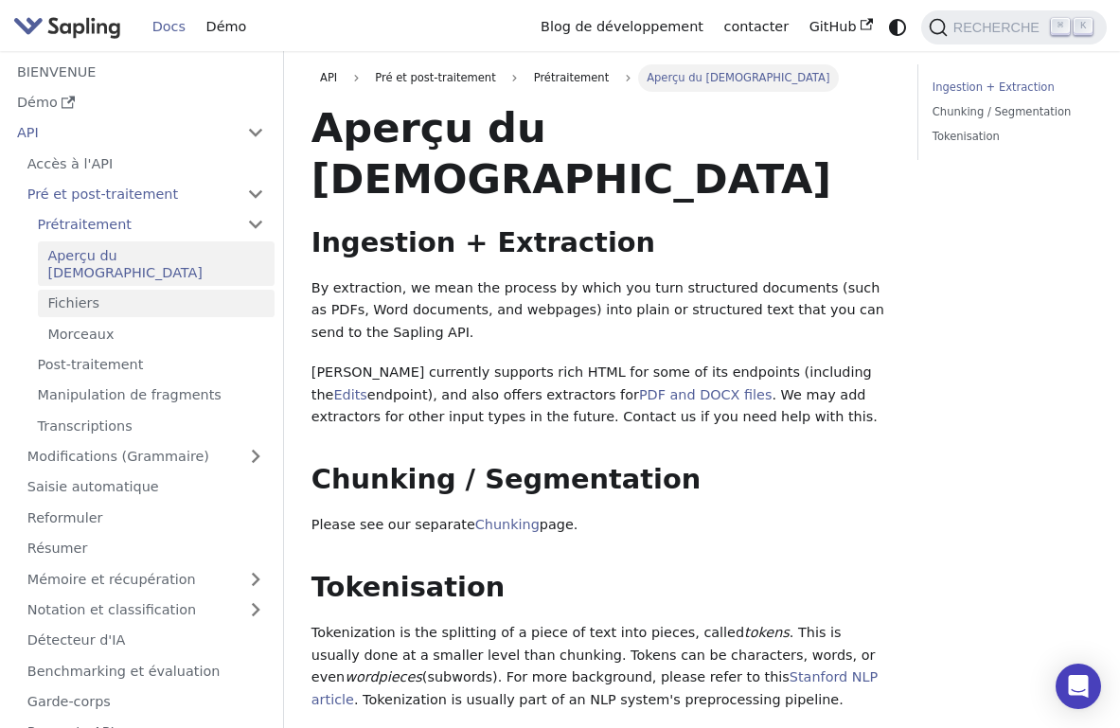
click at [114, 290] on link "Fichiers" at bounding box center [156, 303] width 237 height 27
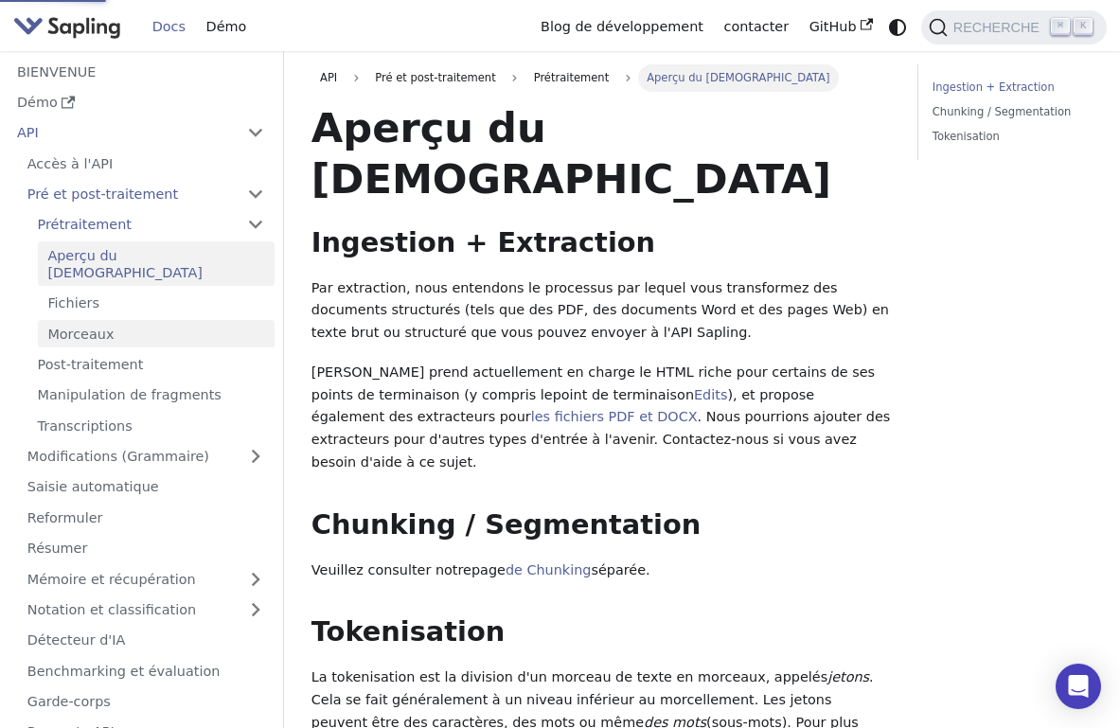
click at [113, 320] on link "Morceaux" at bounding box center [156, 333] width 237 height 27
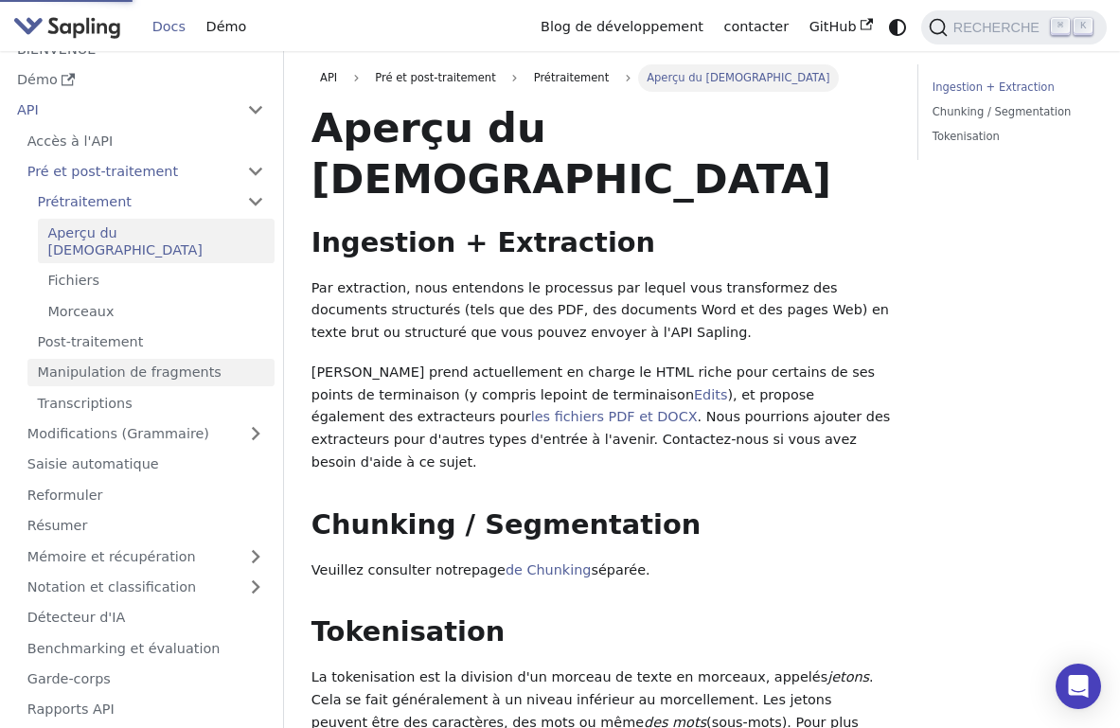
click at [114, 359] on link "Manipulation de fragments" at bounding box center [150, 372] width 247 height 27
